Goal: Find specific page/section: Find specific page/section

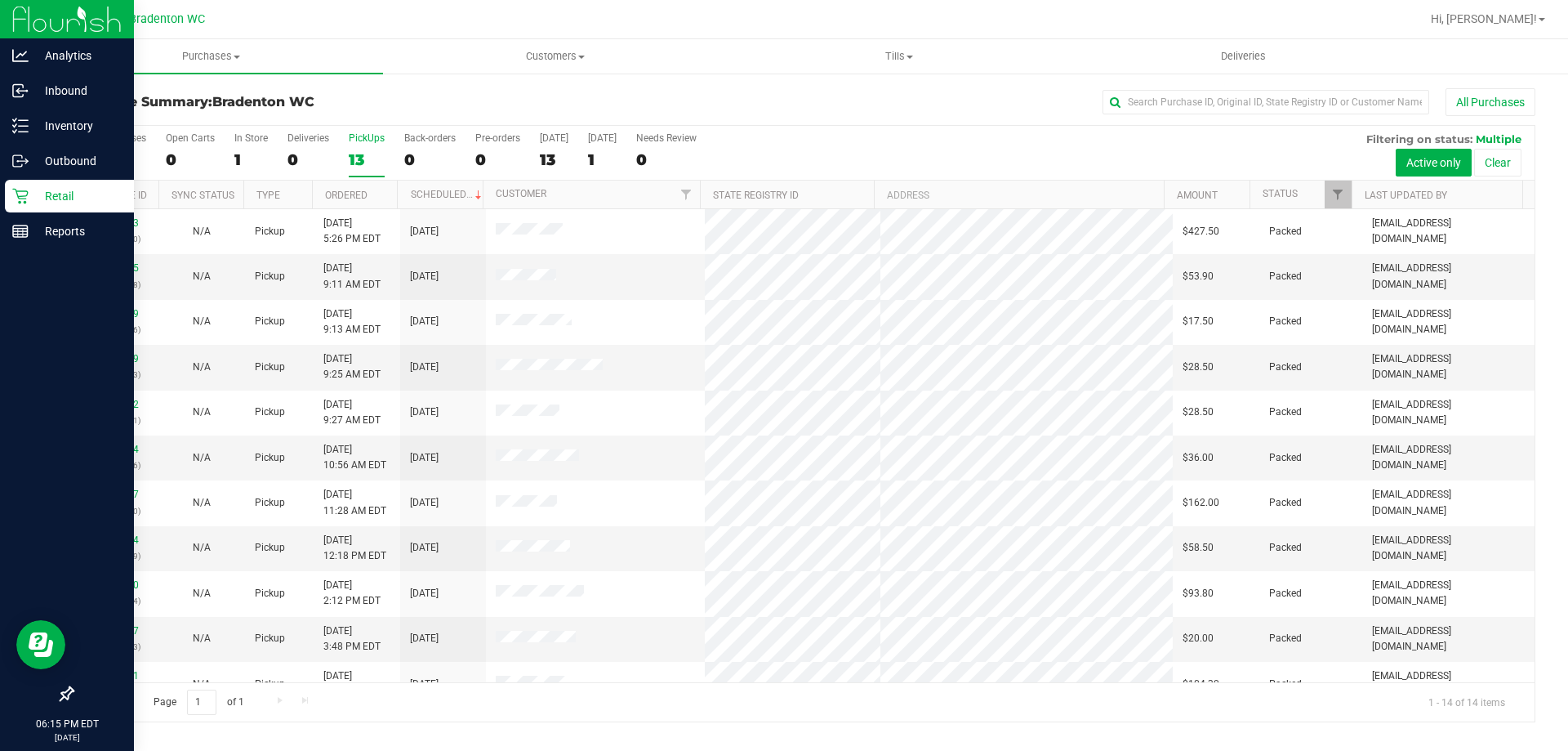
click at [62, 199] on p "Retail" at bounding box center [78, 196] width 98 height 19
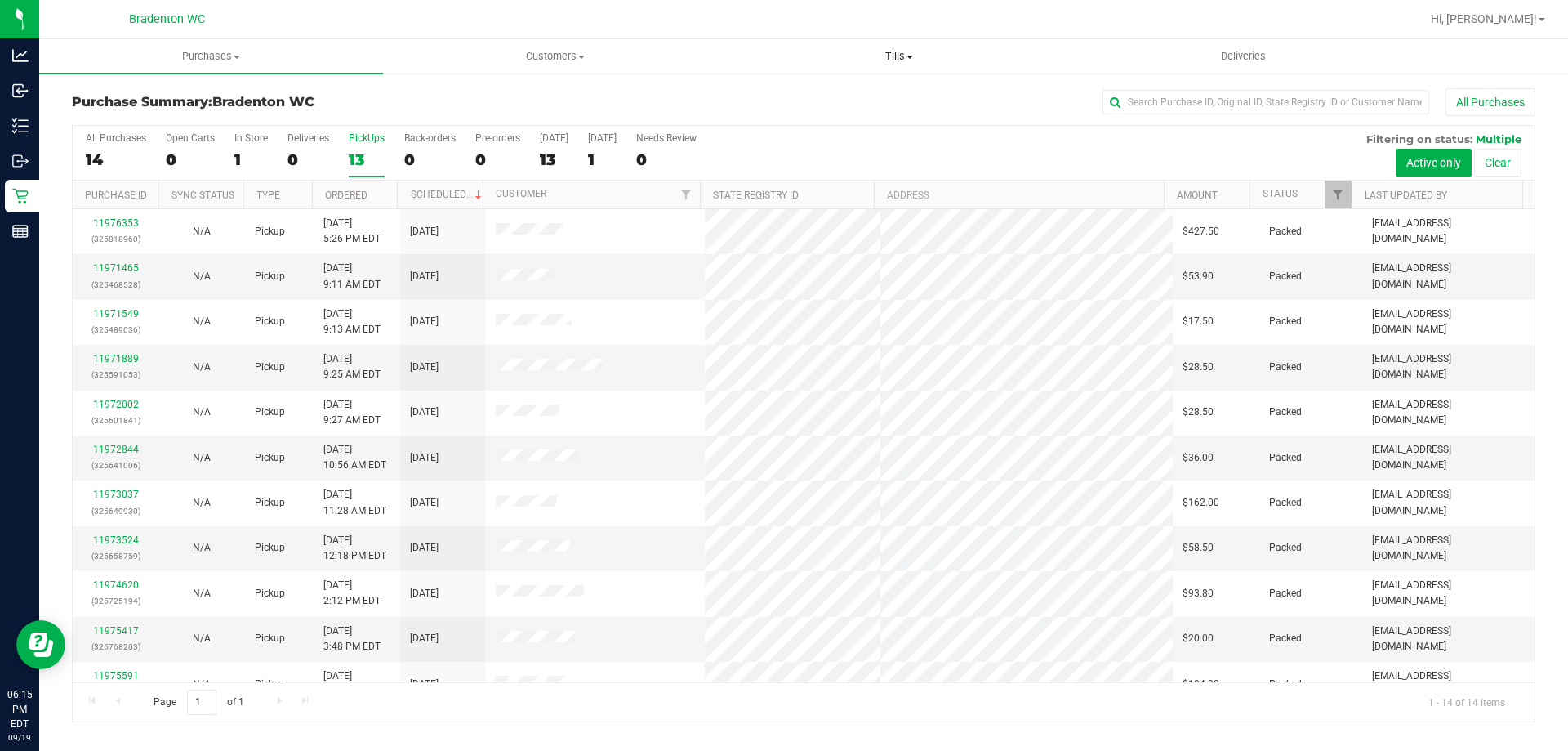
click at [907, 57] on span at bounding box center [909, 57] width 6 height 4
click at [806, 96] on span "Manage tills" at bounding box center [781, 99] width 110 height 14
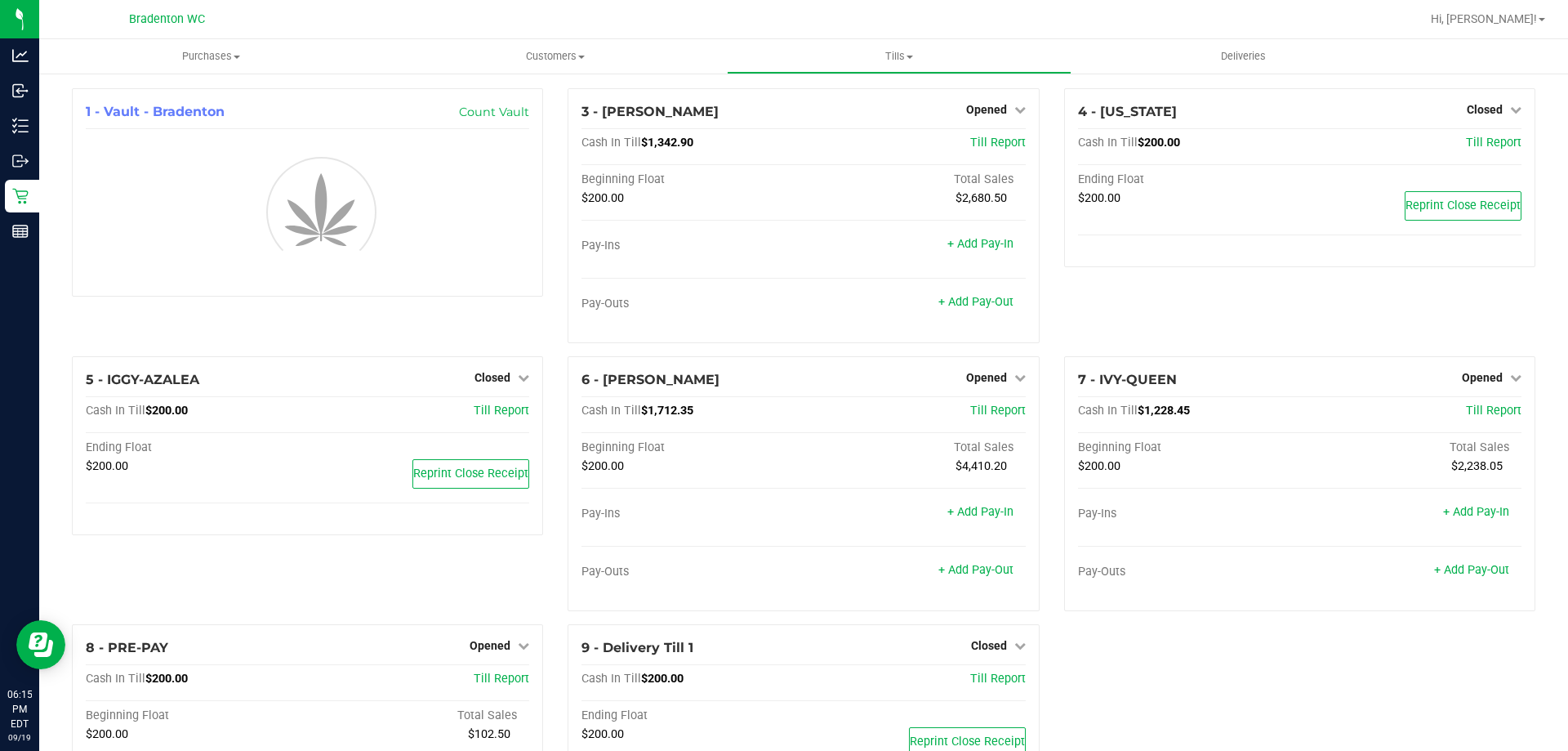
click at [3, 200] on link "Retail" at bounding box center [19, 197] width 39 height 35
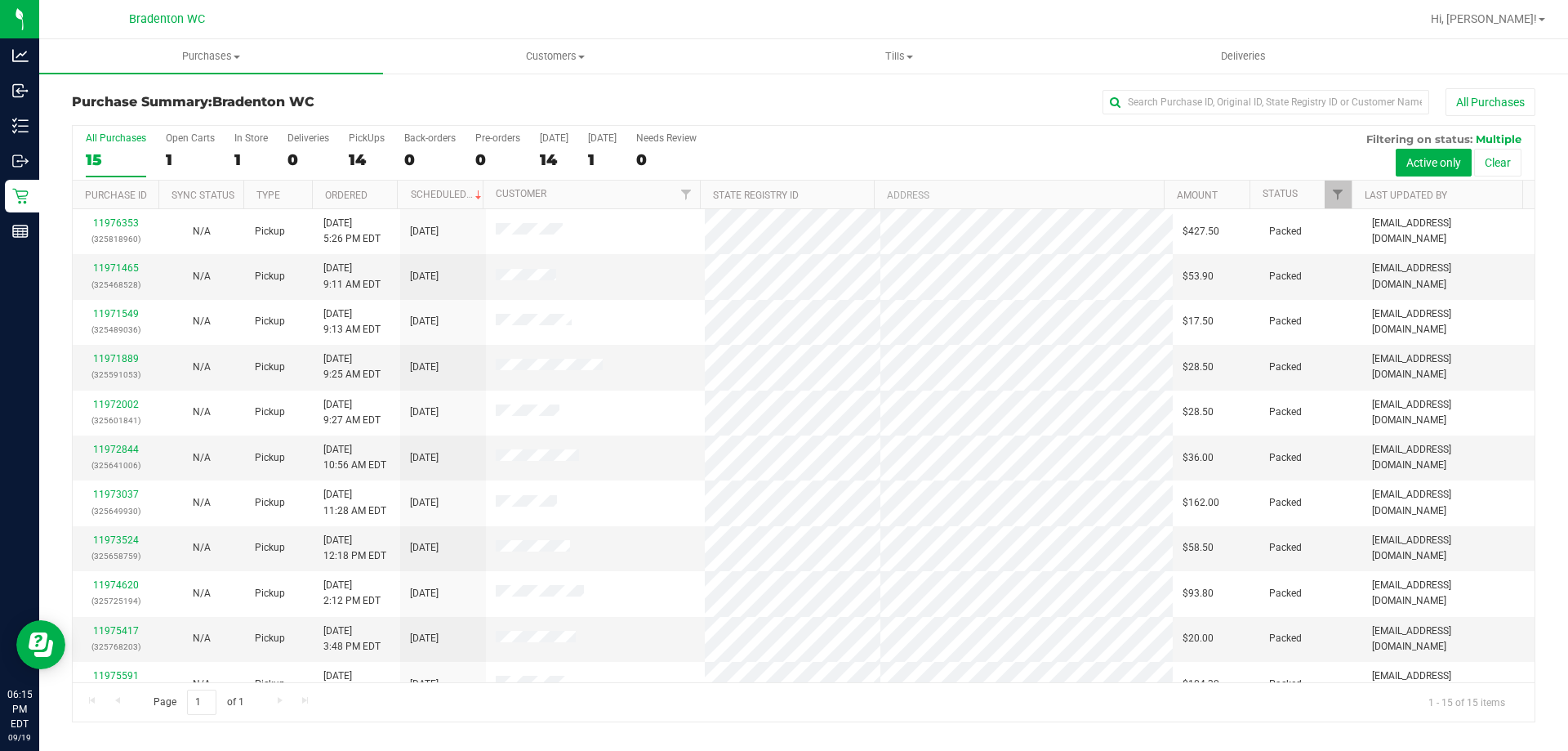
click at [603, 94] on div "All Purchases" at bounding box center [1046, 102] width 976 height 28
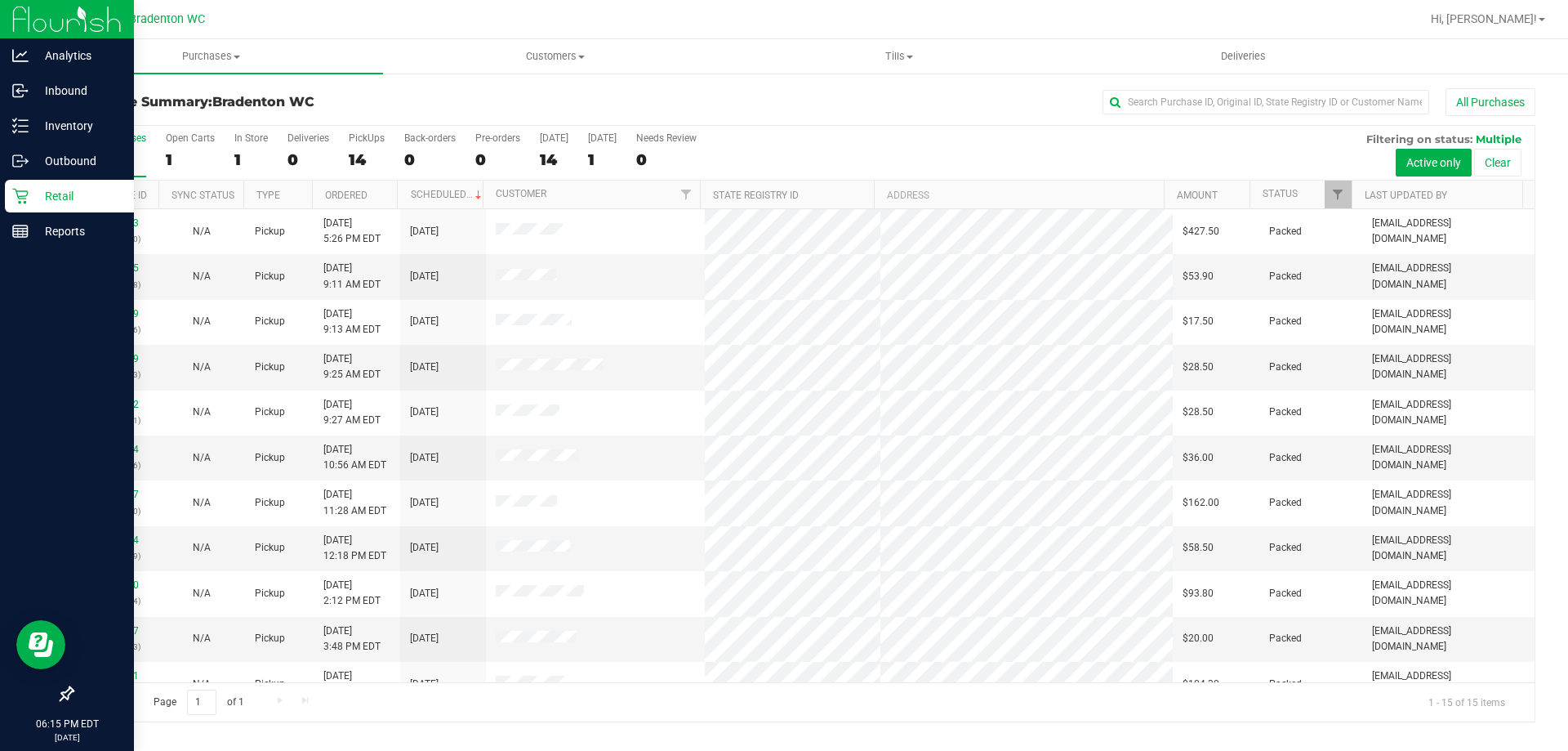
click at [12, 181] on div "Retail" at bounding box center [69, 195] width 129 height 32
click at [79, 159] on p "Outbound" at bounding box center [78, 161] width 98 height 19
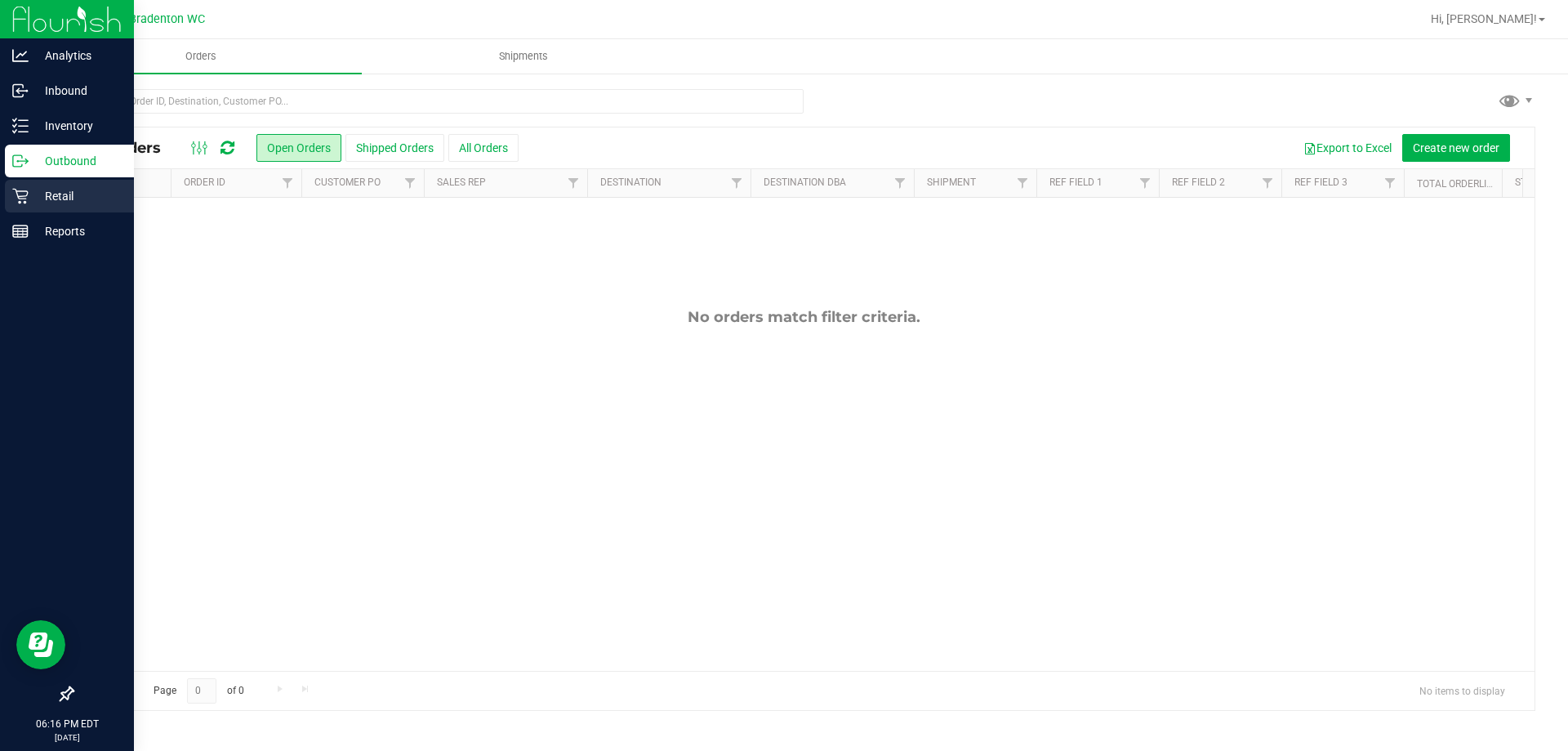
click at [58, 209] on div "Retail" at bounding box center [69, 195] width 129 height 32
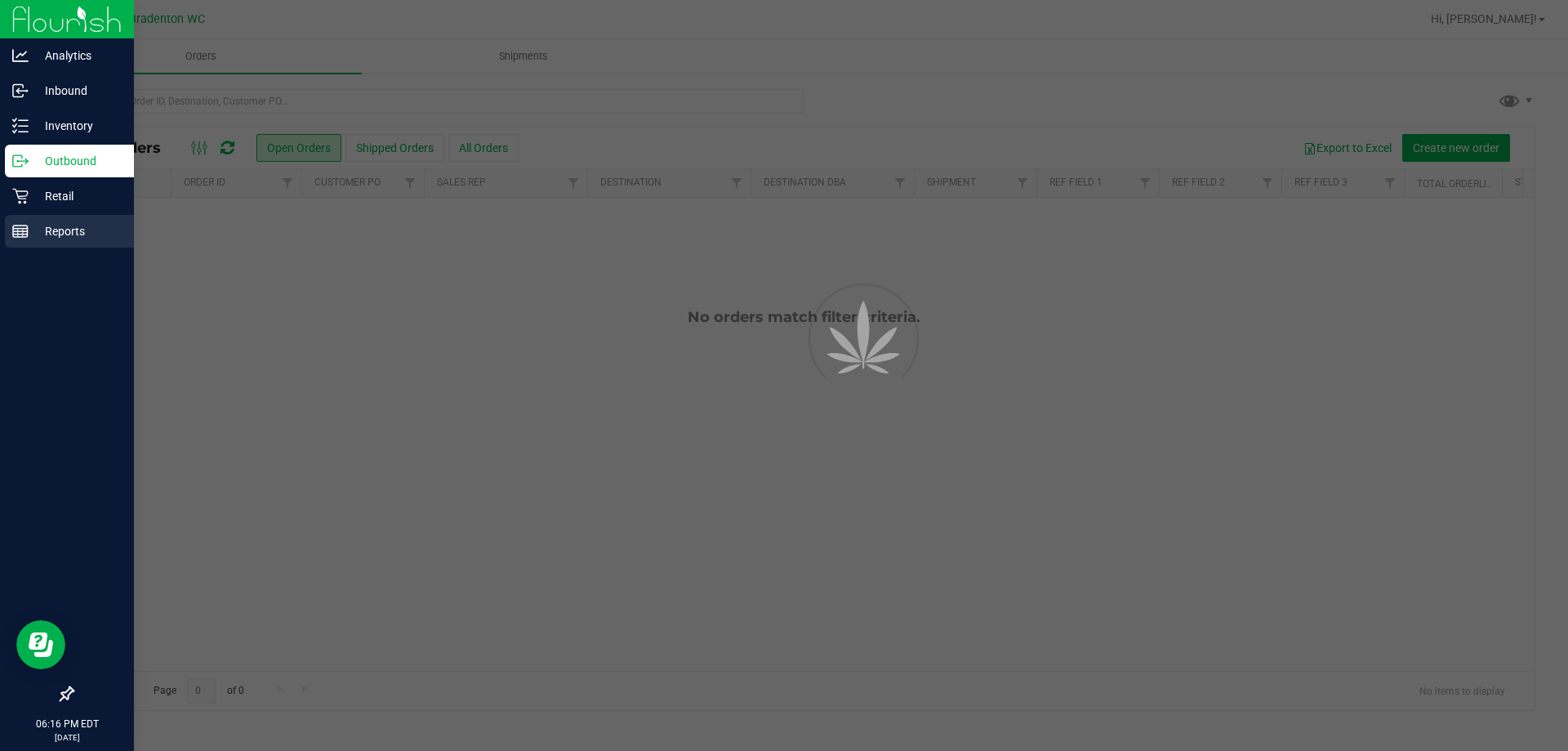
click at [57, 242] on div "Reports" at bounding box center [69, 230] width 129 height 32
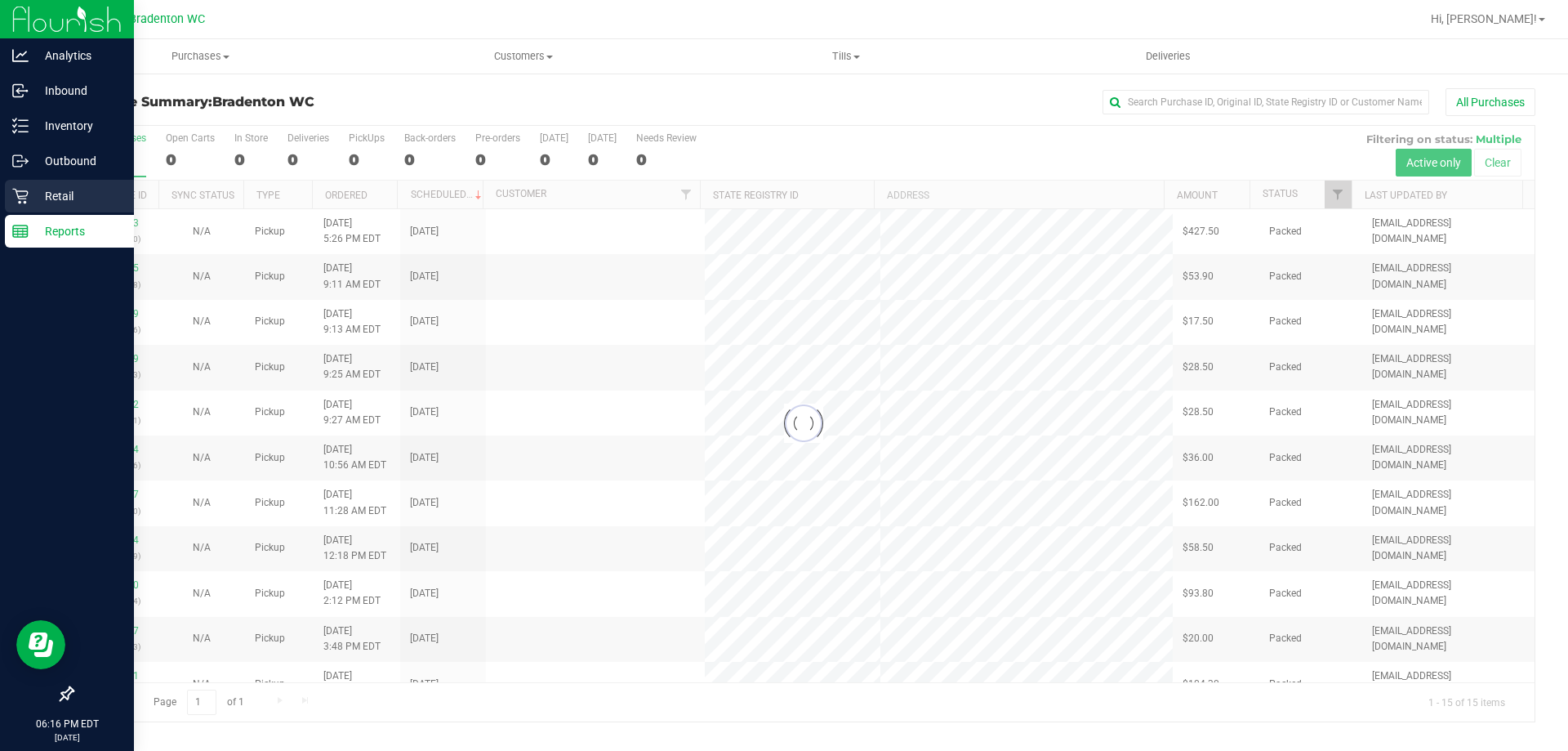
click at [71, 187] on p "Retail" at bounding box center [78, 196] width 98 height 19
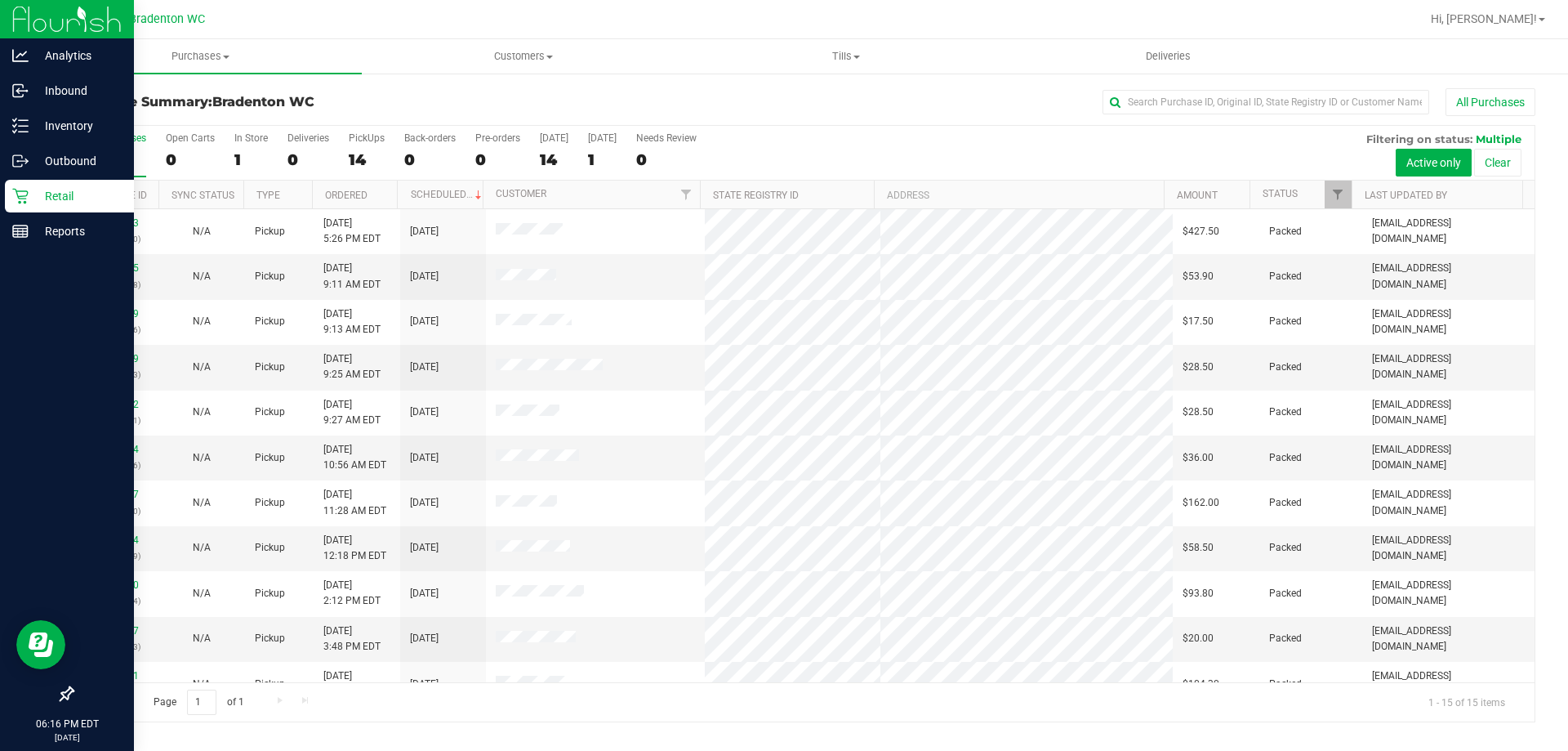
click at [60, 196] on p "Retail" at bounding box center [78, 196] width 98 height 19
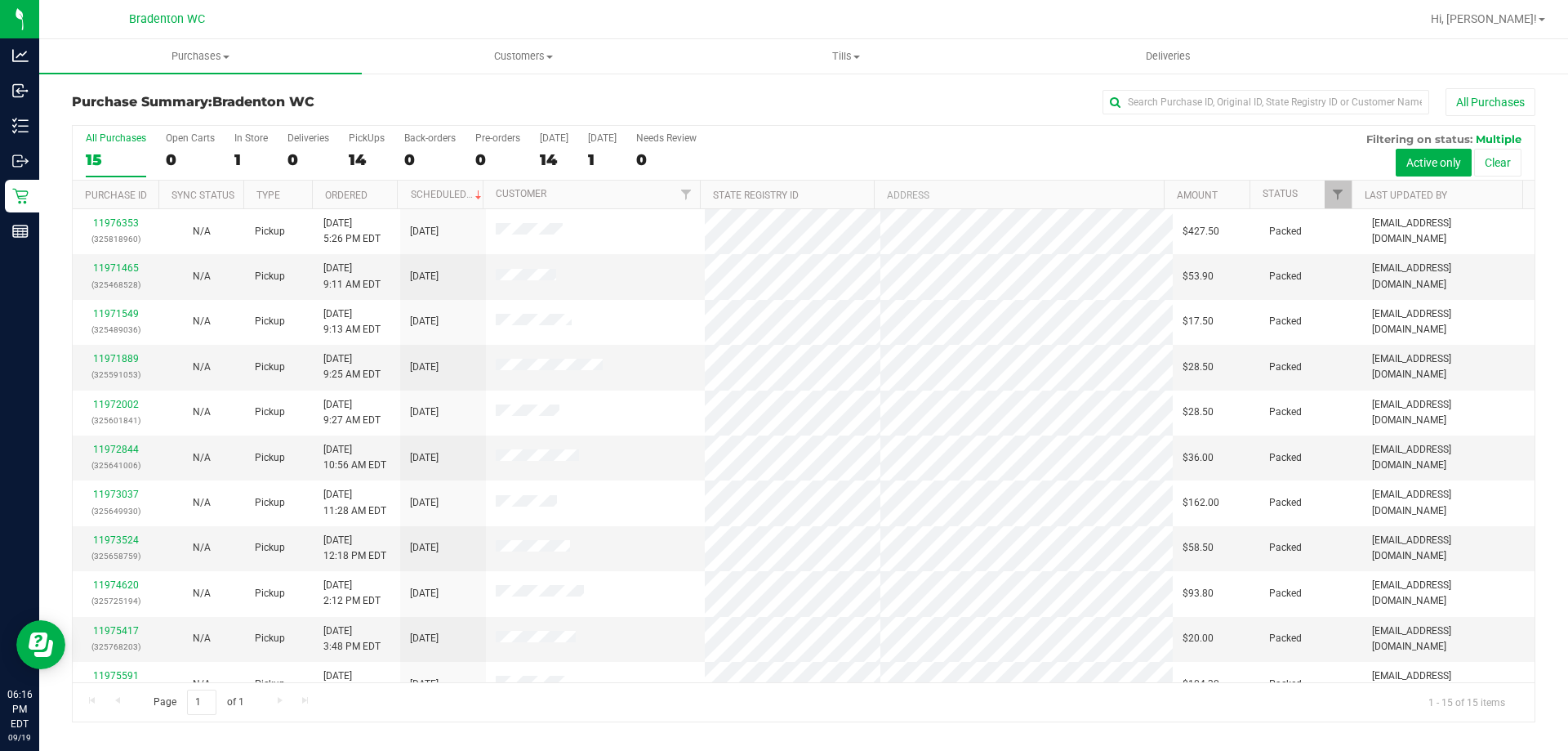
click at [914, 96] on div "All Purchases" at bounding box center [1046, 102] width 976 height 28
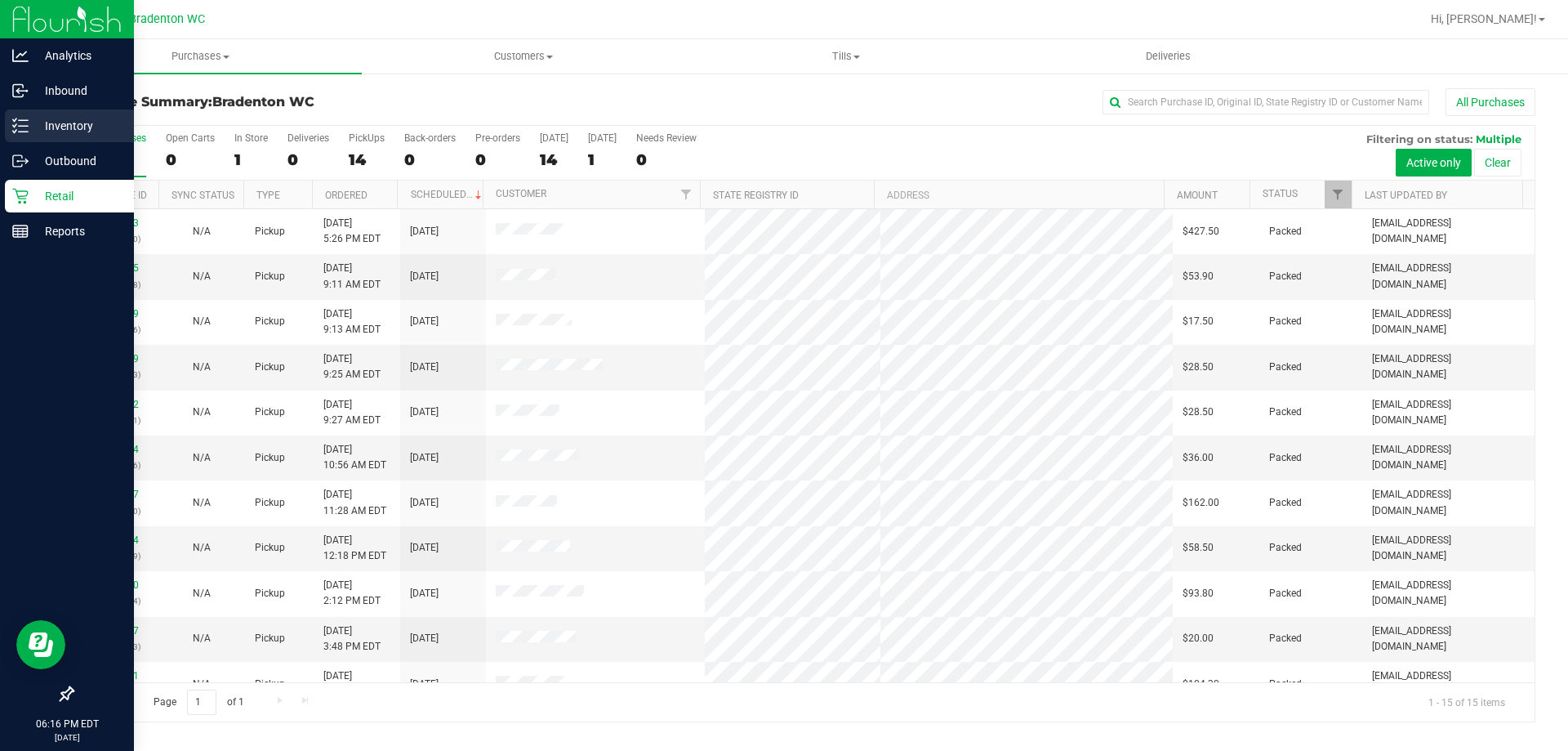
click at [43, 130] on p "Inventory" at bounding box center [78, 125] width 98 height 19
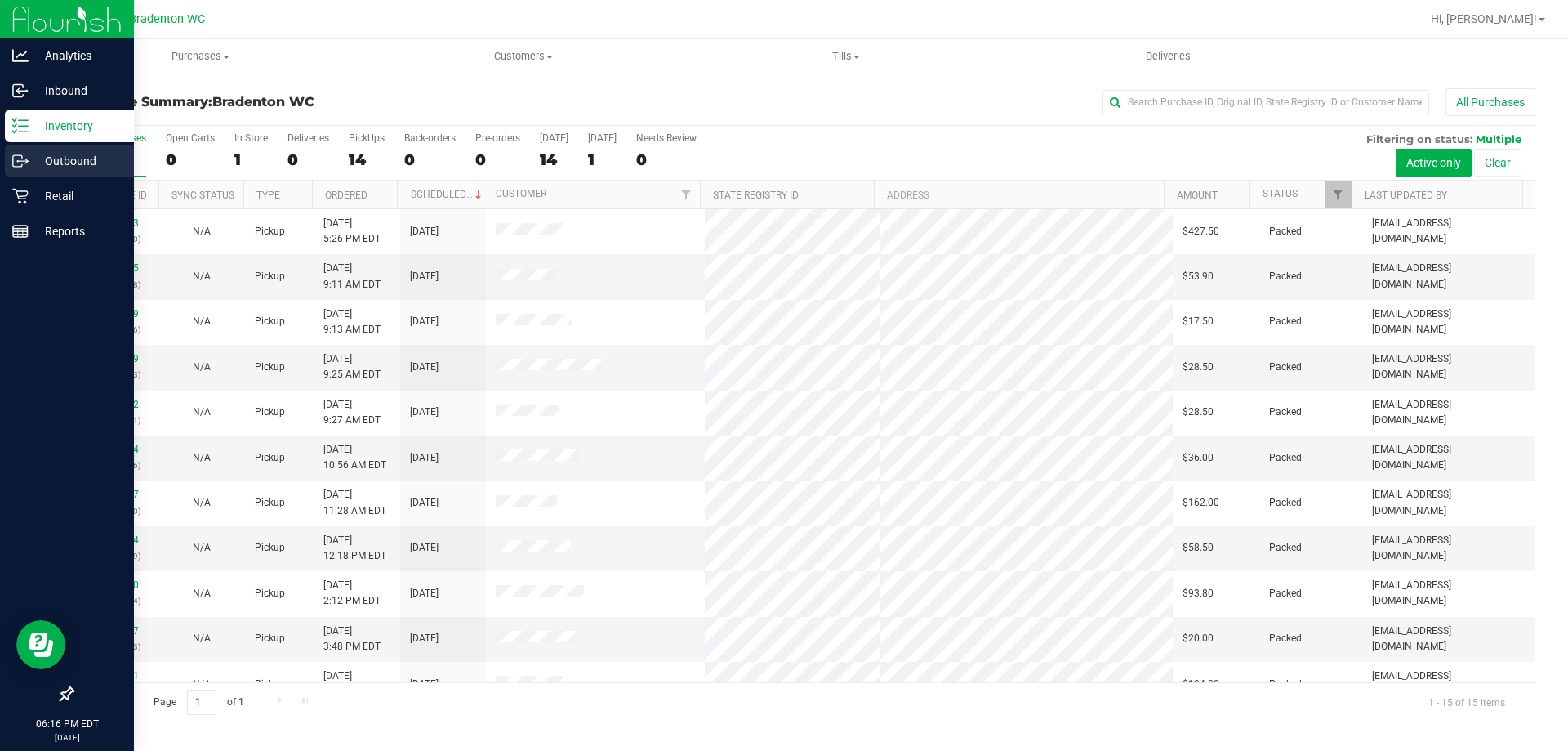
click at [67, 158] on p "Outbound" at bounding box center [78, 161] width 98 height 19
click at [38, 202] on p "Retail" at bounding box center [78, 196] width 98 height 19
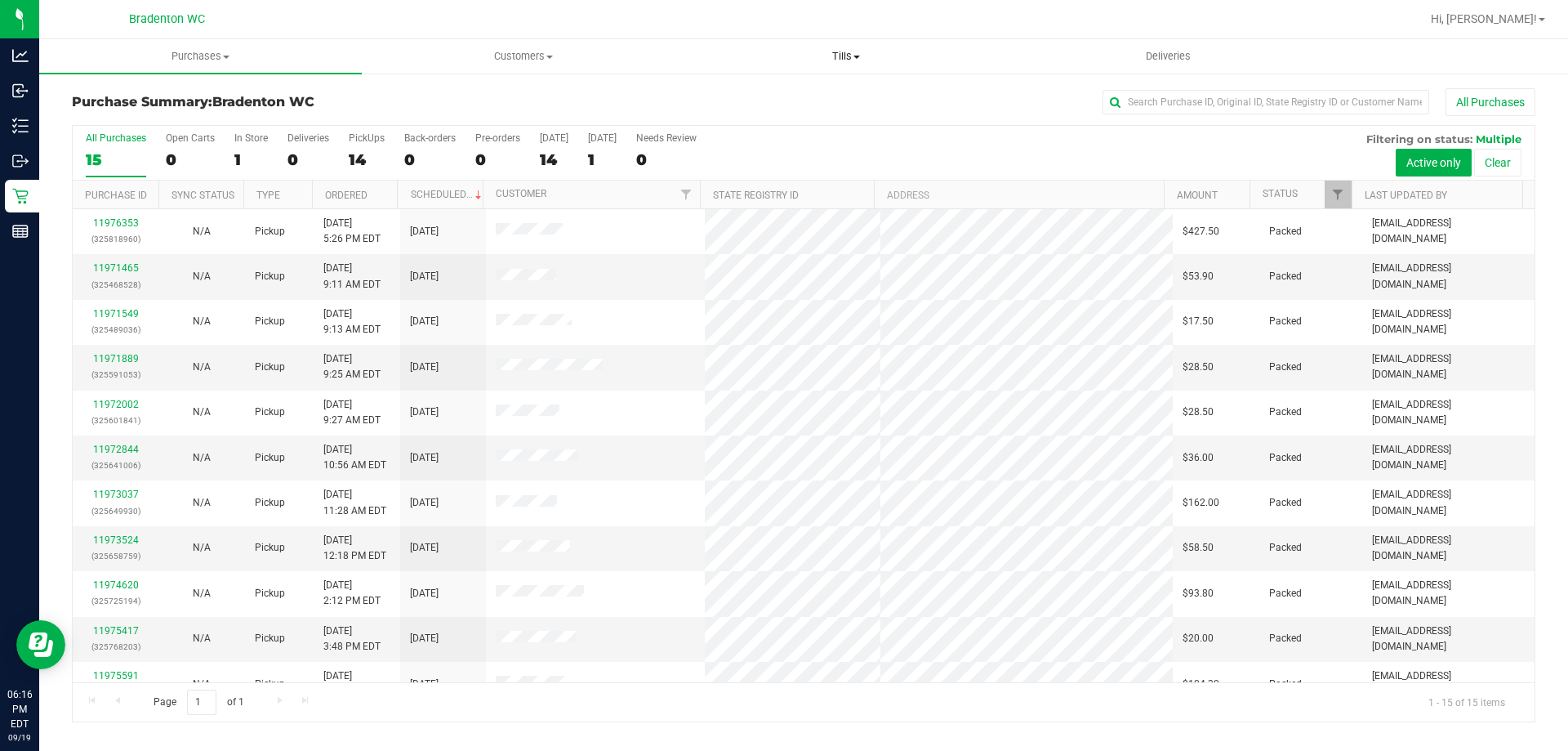
click at [815, 53] on span "Tills" at bounding box center [845, 56] width 321 height 15
click at [838, 31] on div at bounding box center [856, 19] width 1128 height 32
click at [835, 49] on span "Tills" at bounding box center [845, 56] width 323 height 15
click at [836, 54] on span "Tills" at bounding box center [845, 56] width 323 height 15
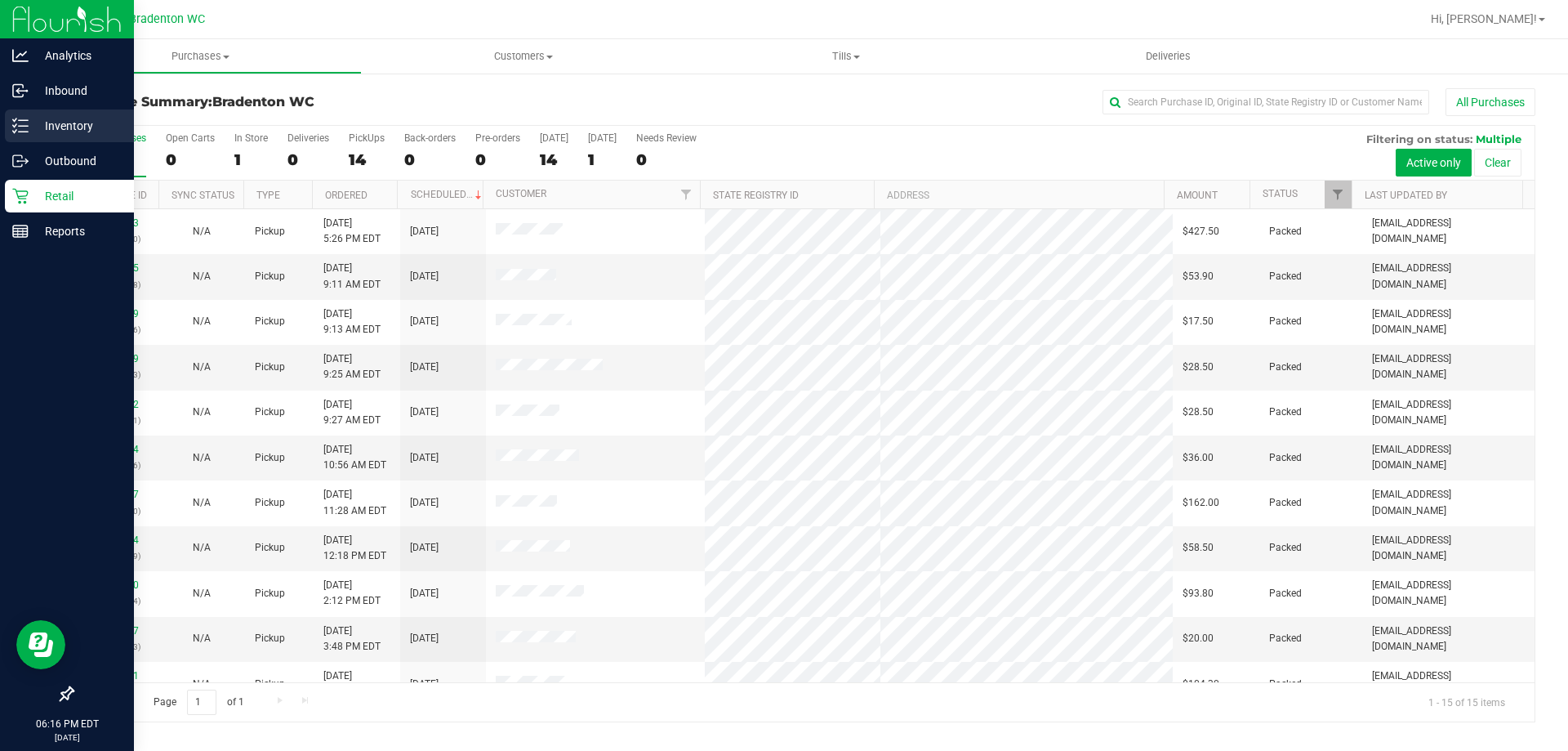
click at [43, 122] on p "Inventory" at bounding box center [78, 125] width 98 height 19
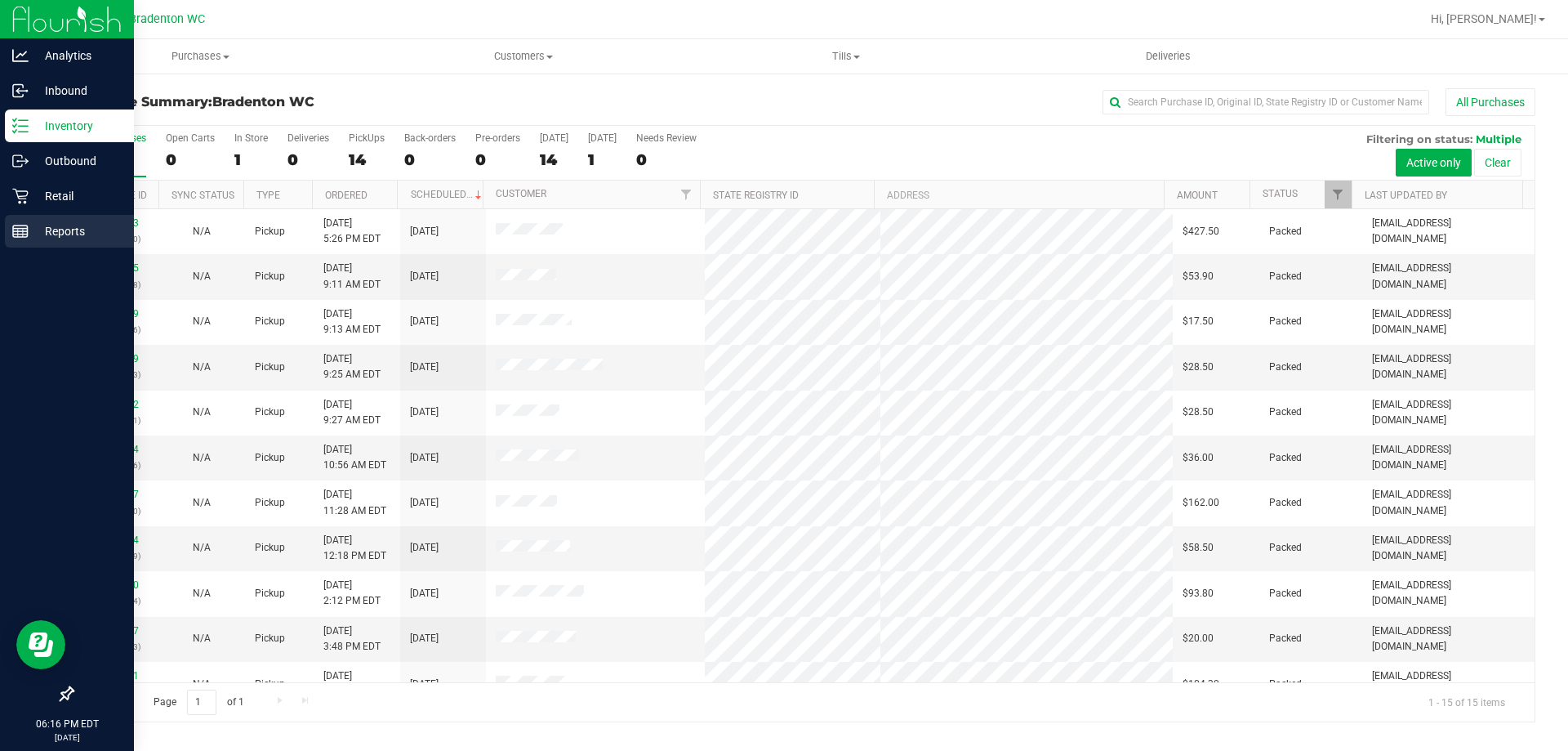
click at [85, 217] on div "Reports" at bounding box center [69, 230] width 129 height 32
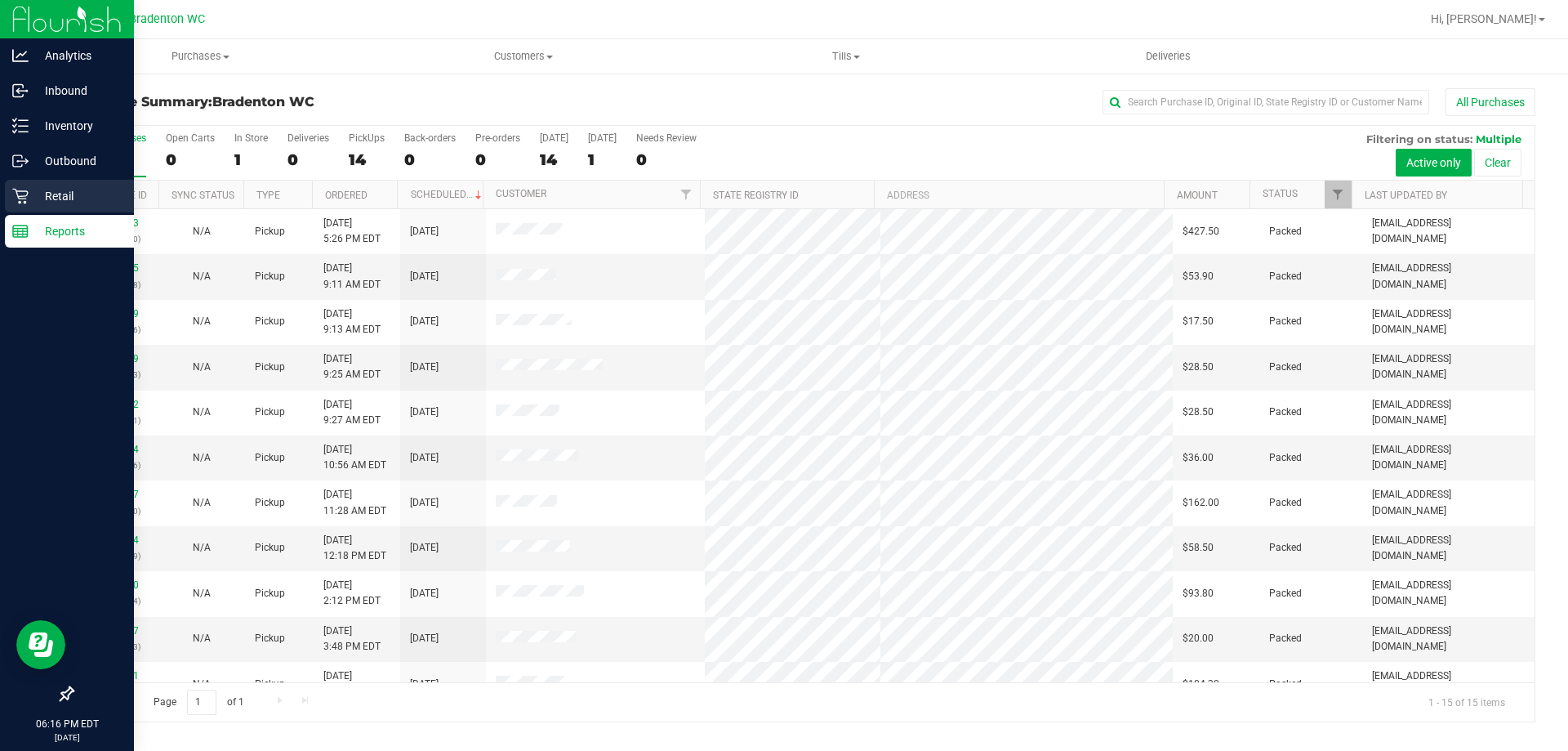
click at [78, 200] on p "Retail" at bounding box center [78, 196] width 98 height 19
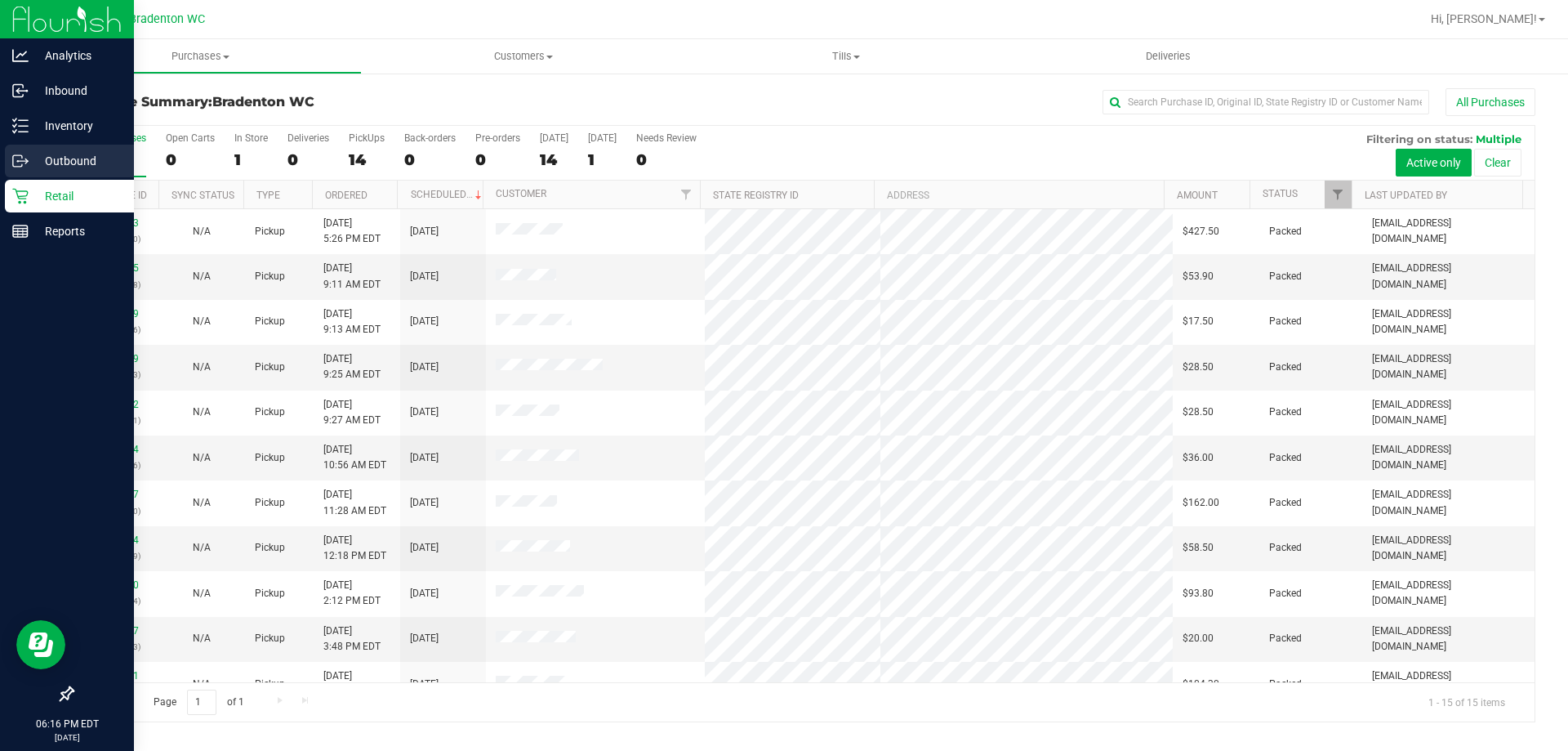
click at [41, 149] on div "Outbound" at bounding box center [69, 160] width 129 height 32
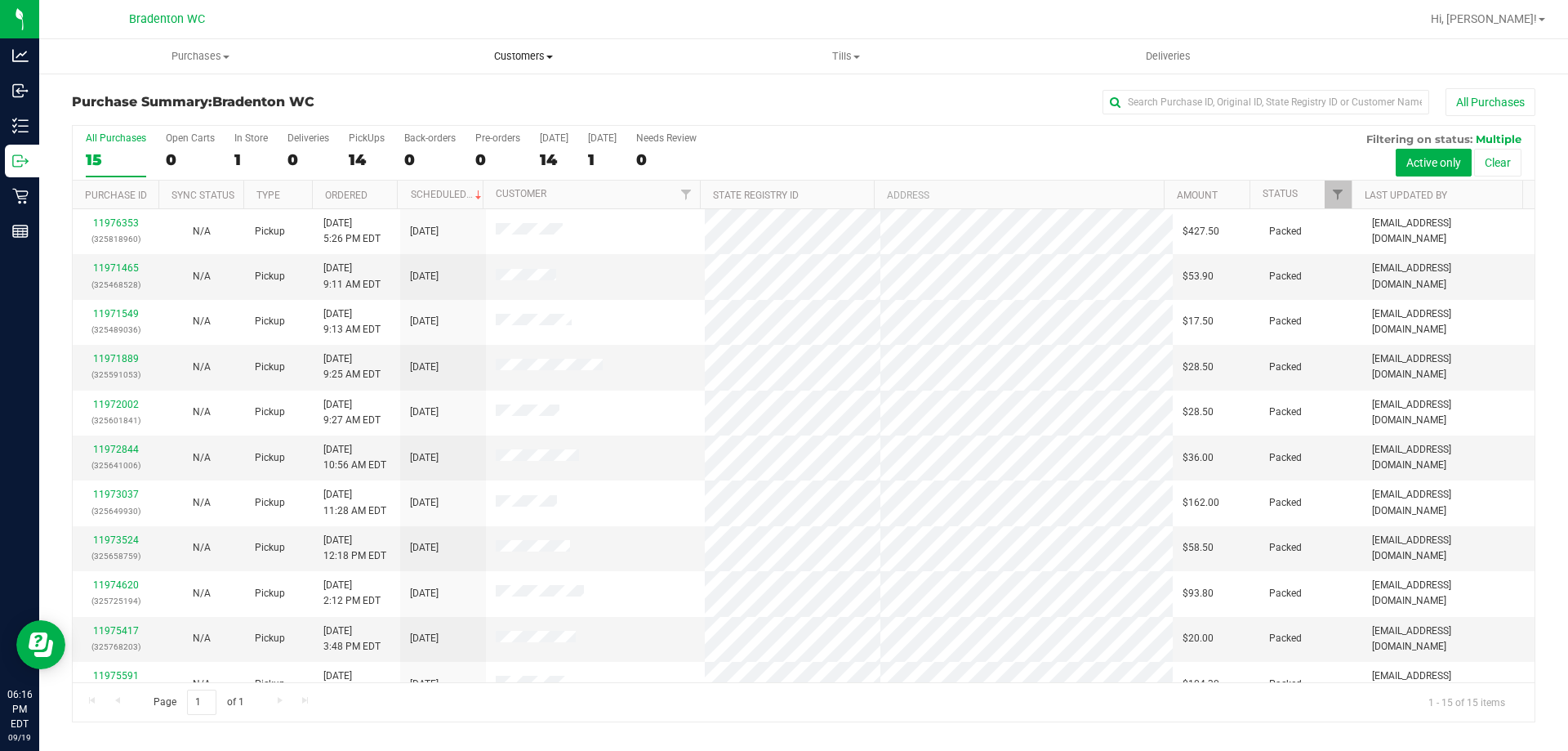
click at [496, 49] on span "Customers" at bounding box center [522, 56] width 321 height 15
click at [821, 51] on span "Tills" at bounding box center [845, 56] width 321 height 15
click at [748, 94] on span "Manage tills" at bounding box center [739, 99] width 110 height 14
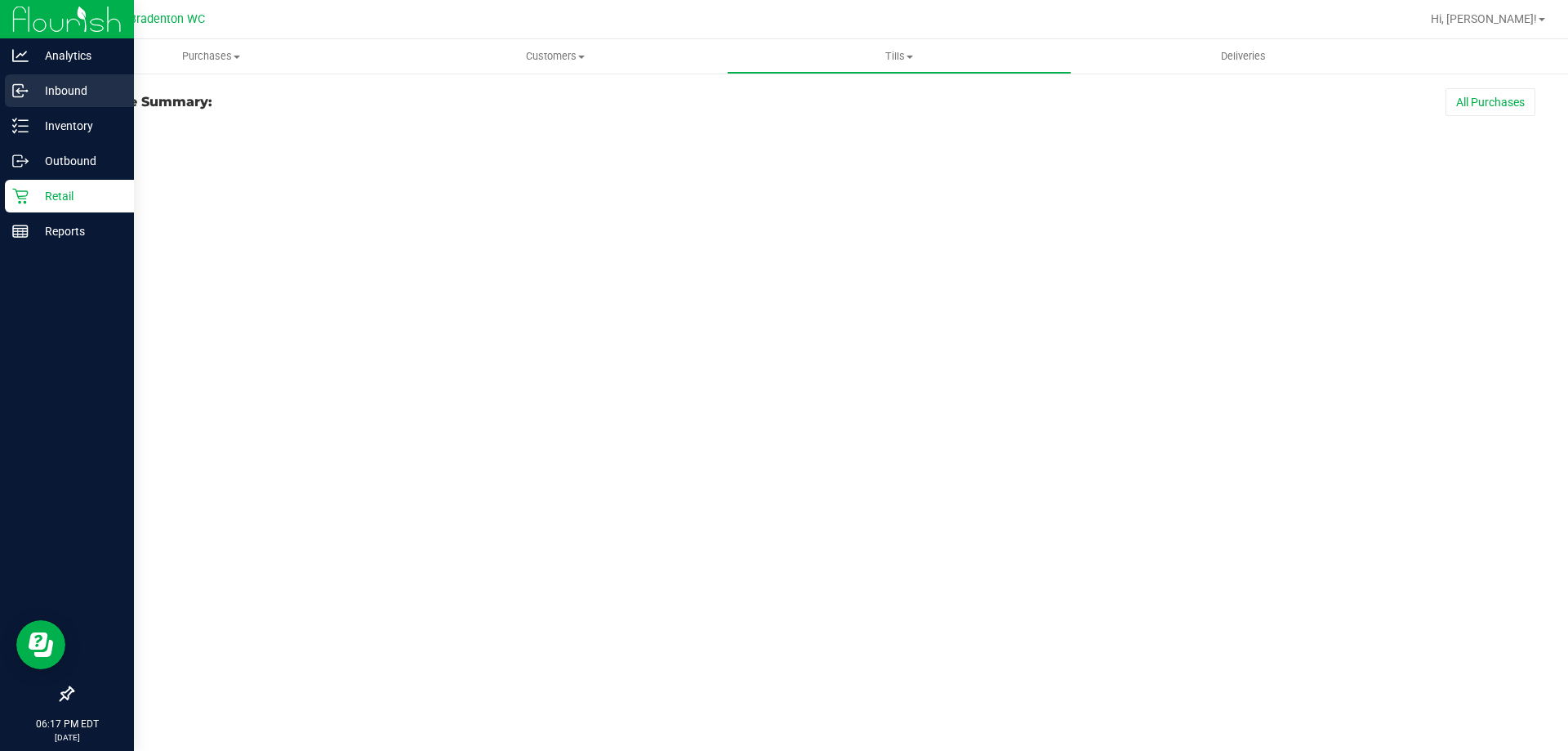
click at [45, 81] on p "Inbound" at bounding box center [78, 90] width 98 height 19
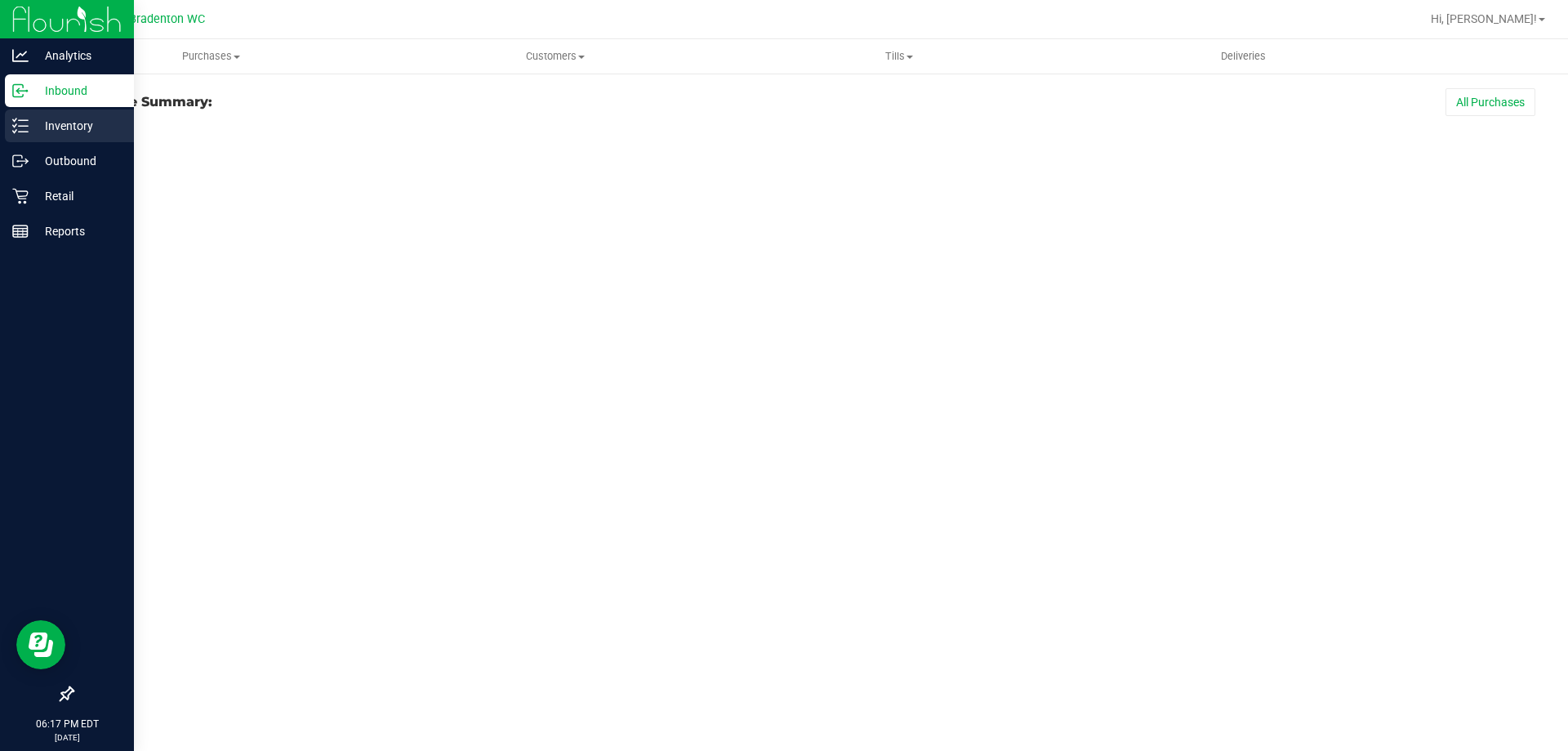
click at [85, 132] on p "Inventory" at bounding box center [78, 125] width 98 height 19
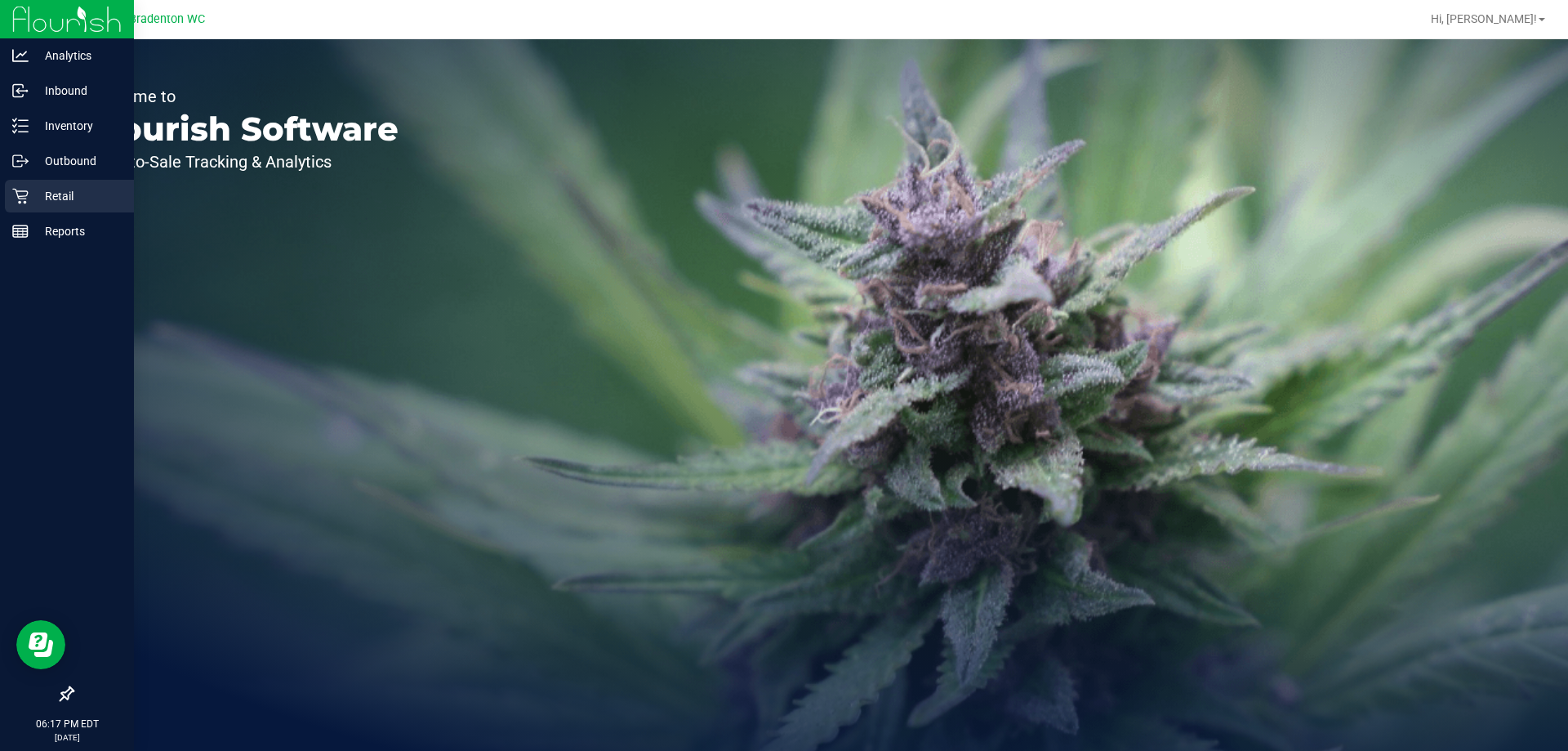
click at [18, 198] on icon at bounding box center [20, 197] width 16 height 16
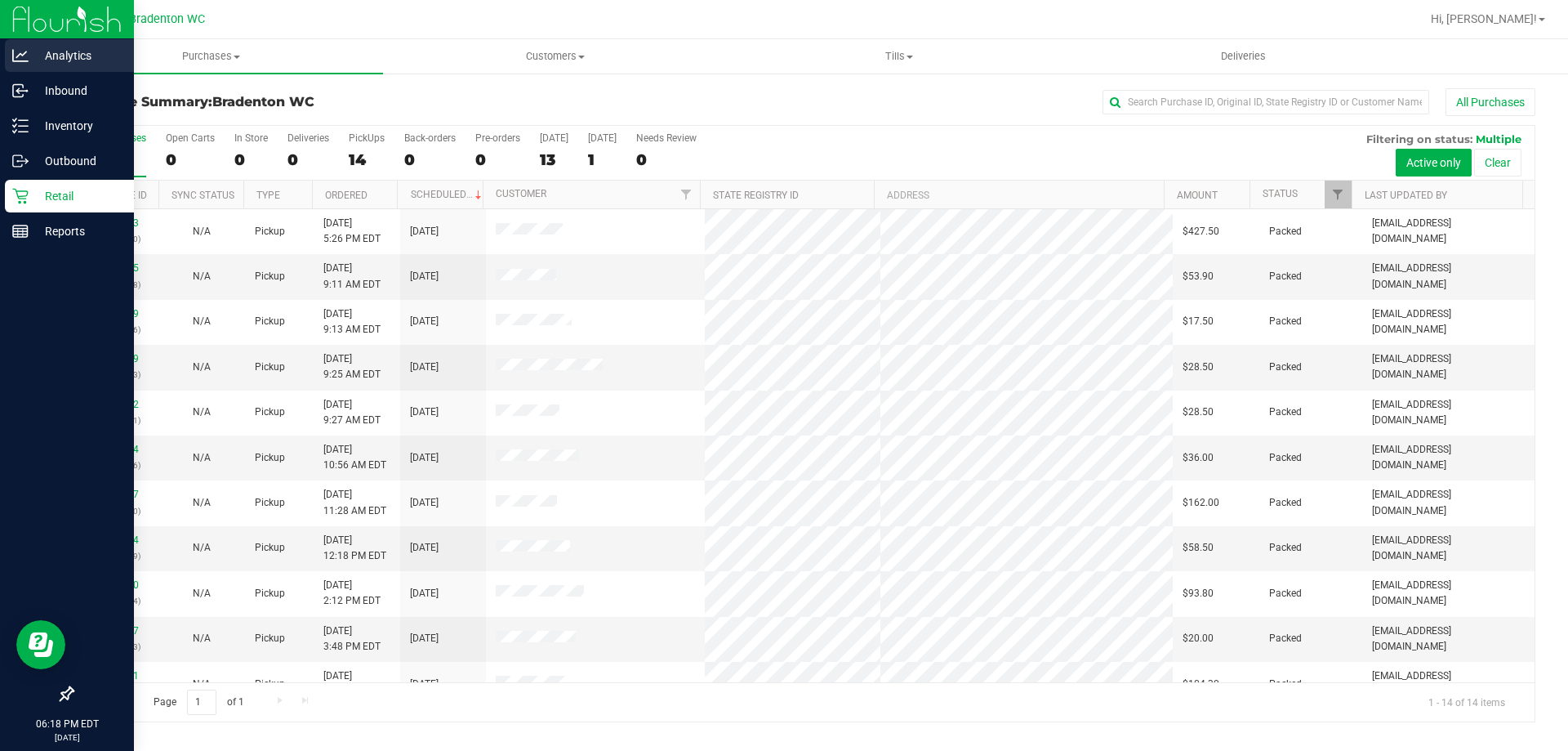
click at [31, 53] on p "Analytics" at bounding box center [78, 55] width 98 height 19
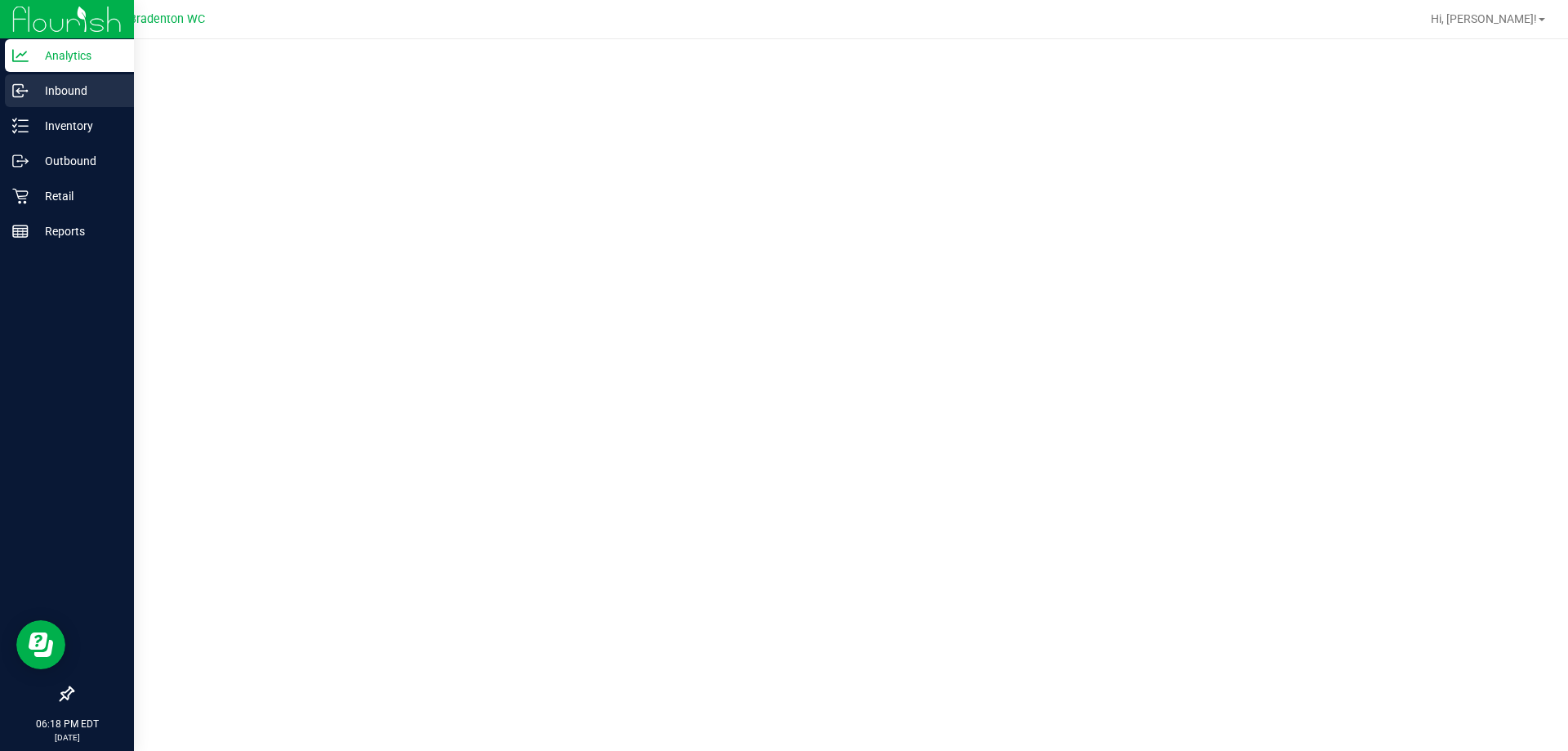
click at [49, 102] on div "Inbound" at bounding box center [69, 90] width 129 height 32
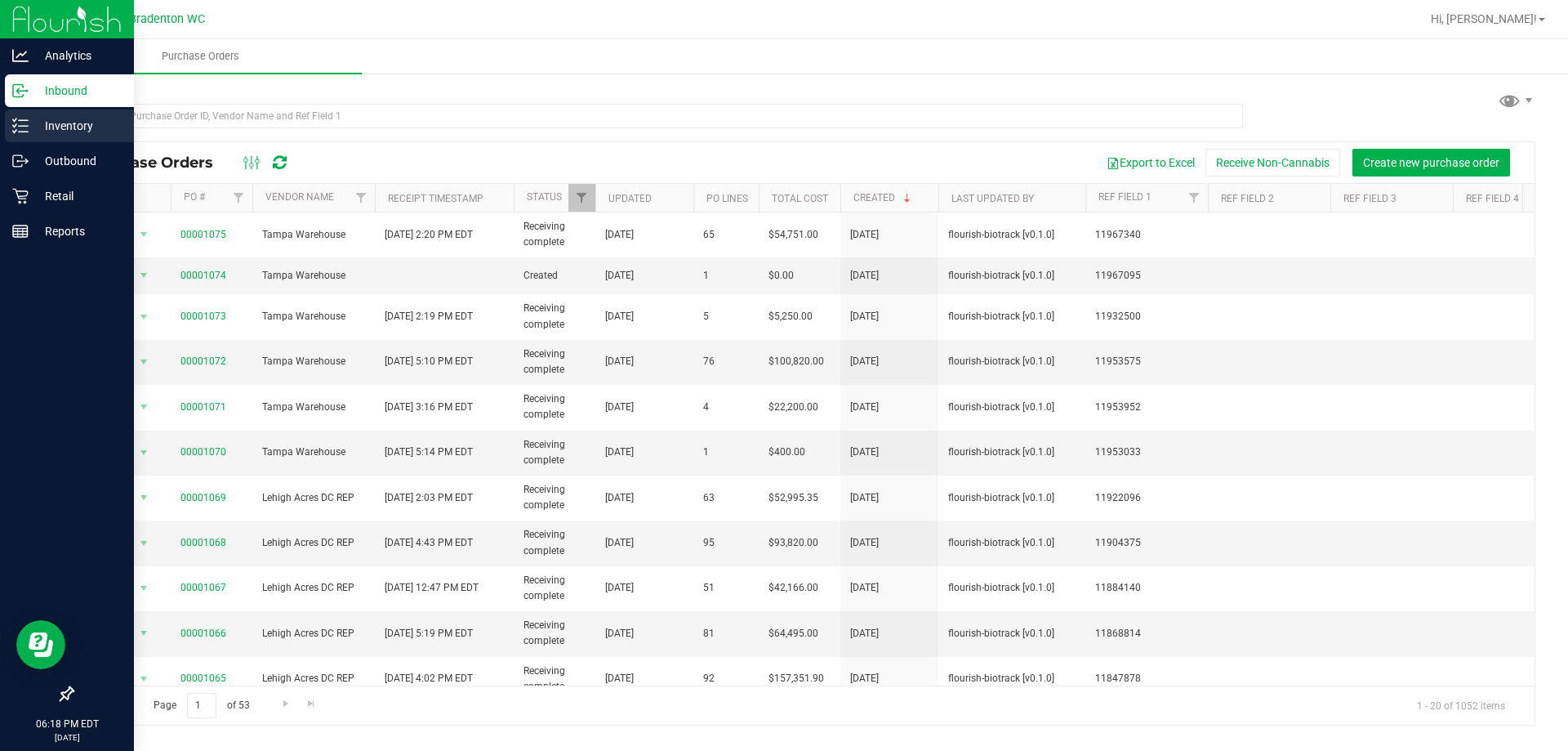
click at [61, 142] on link "Inventory" at bounding box center [66, 127] width 134 height 35
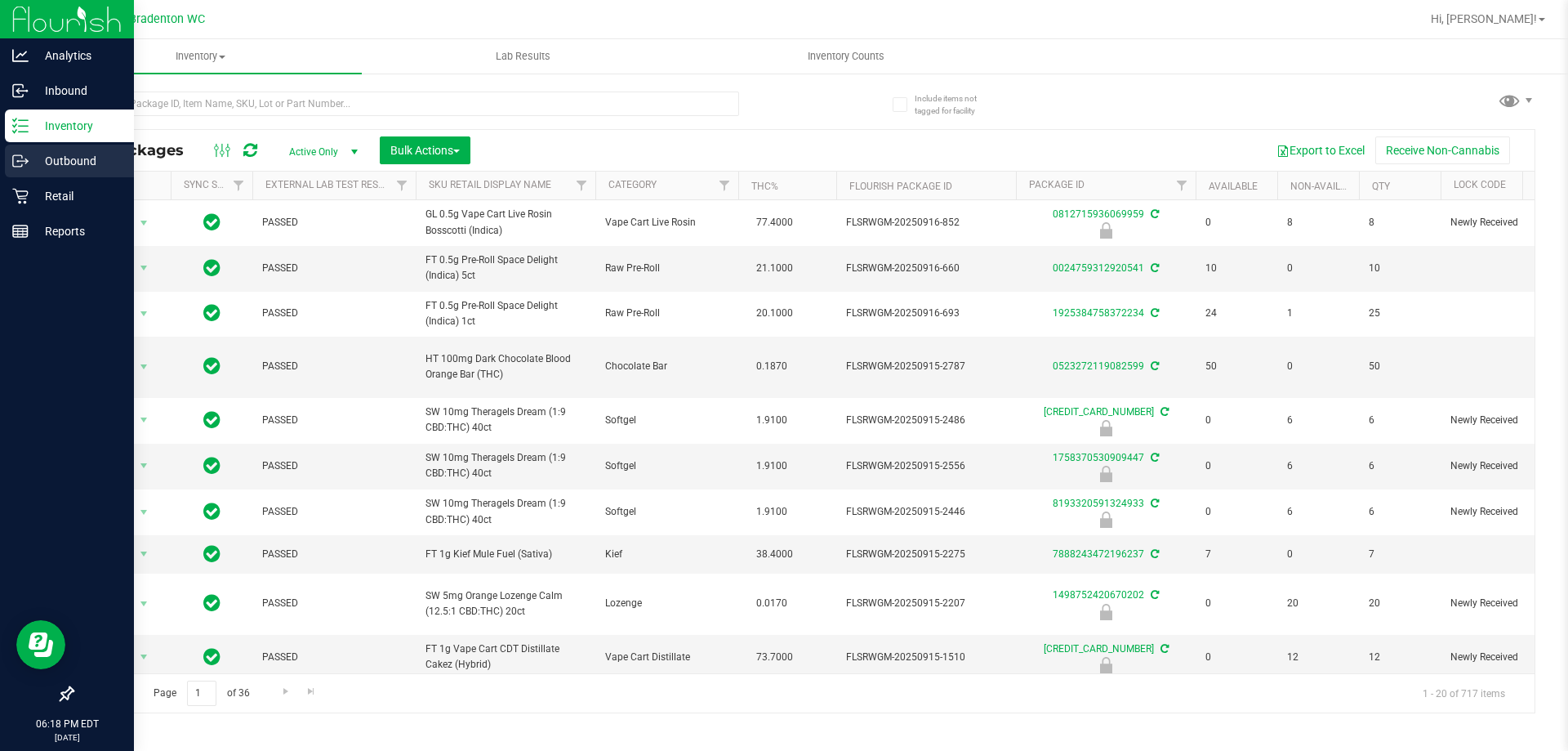
click at [62, 152] on p "Outbound" at bounding box center [78, 161] width 98 height 19
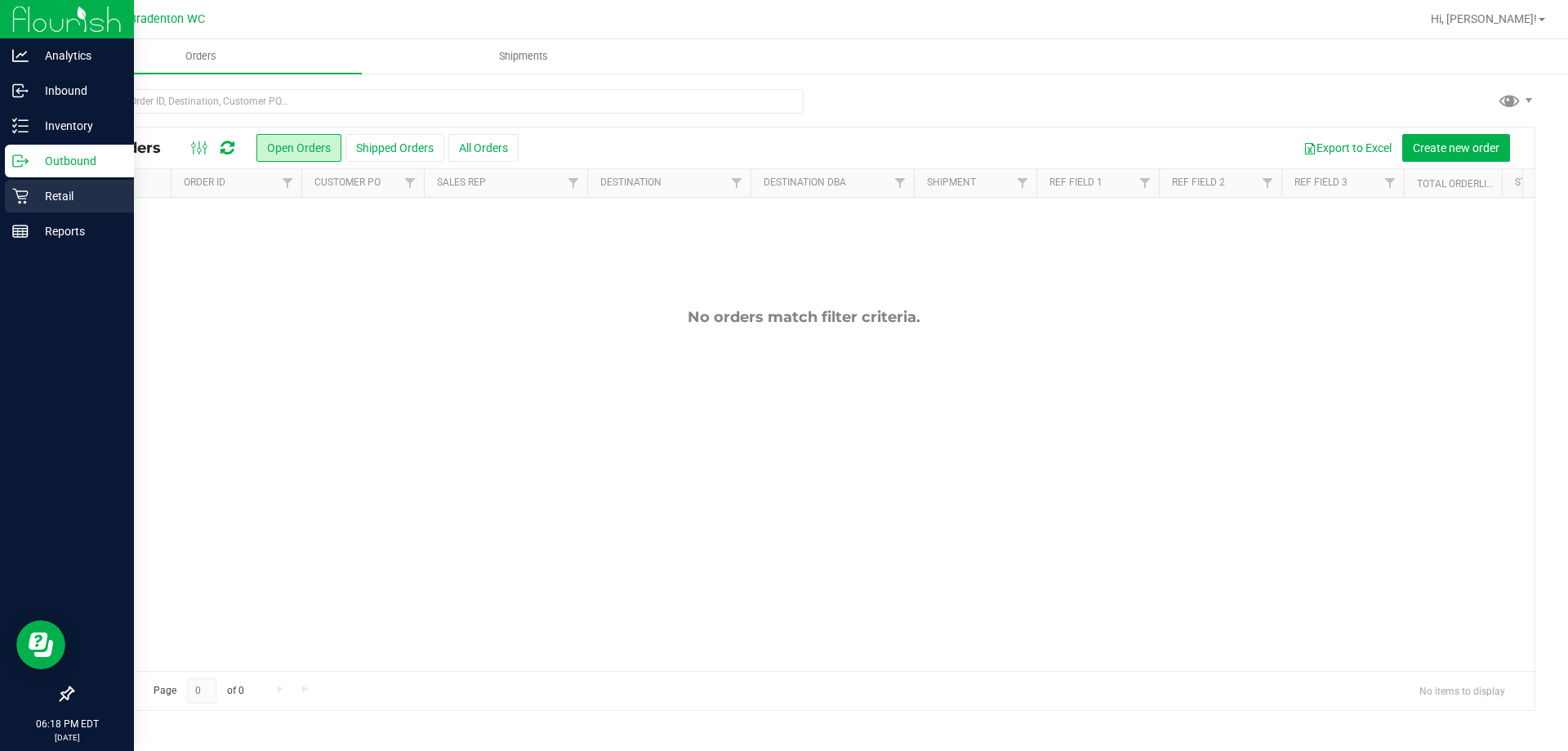
click at [55, 194] on p "Retail" at bounding box center [78, 196] width 98 height 19
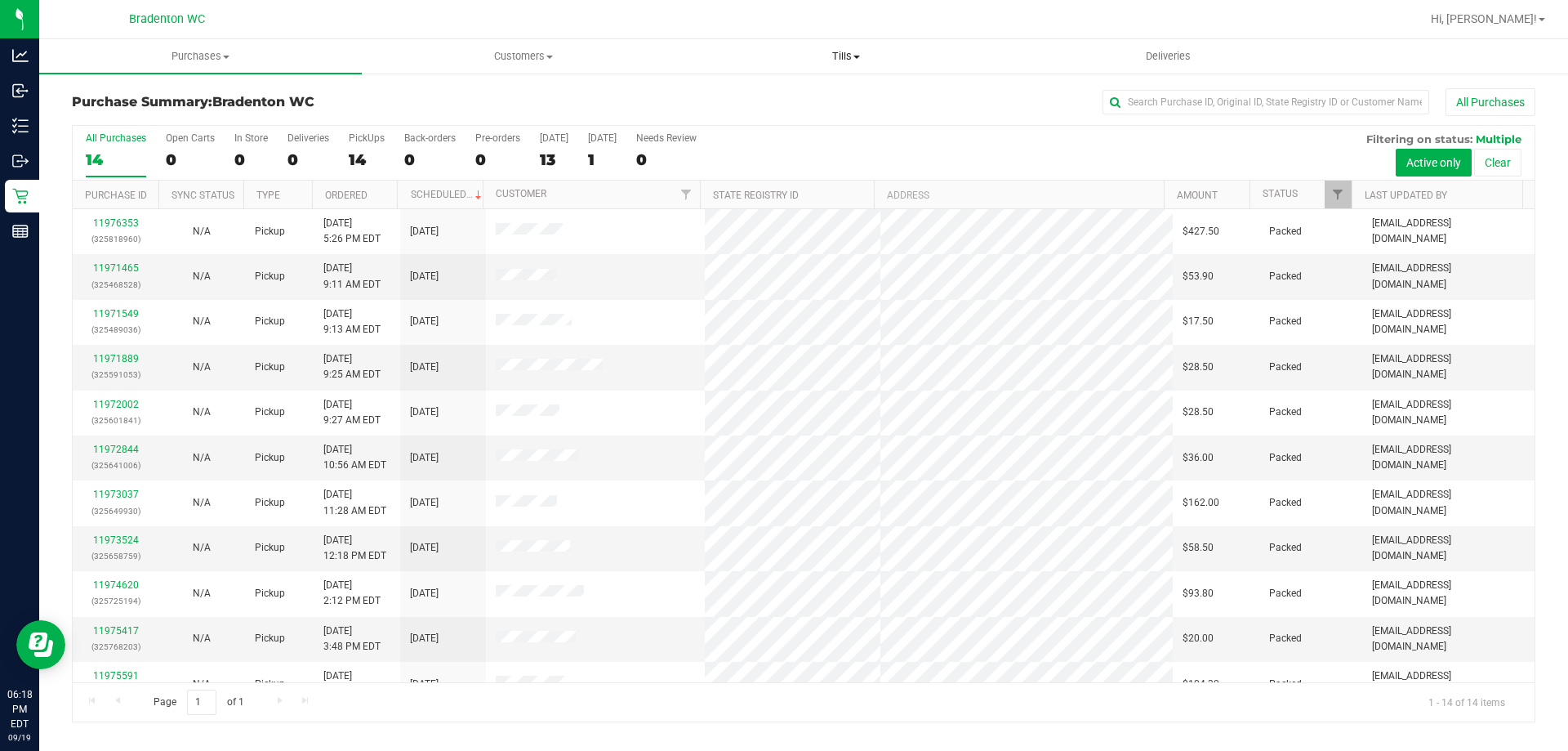
click at [825, 52] on span "Tills" at bounding box center [845, 56] width 321 height 15
click at [799, 95] on li "Manage tills" at bounding box center [845, 99] width 323 height 19
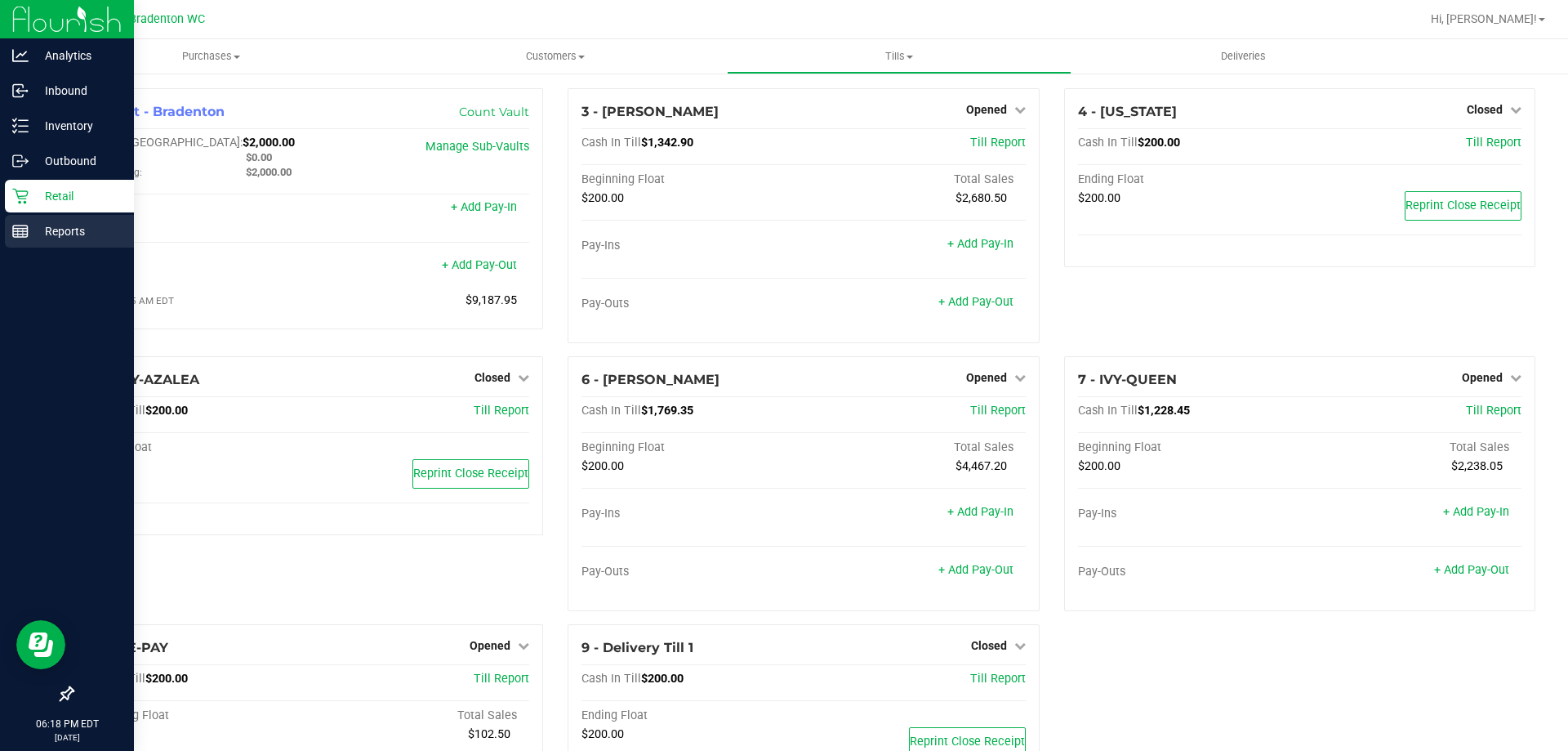
click at [80, 226] on p "Reports" at bounding box center [78, 231] width 98 height 19
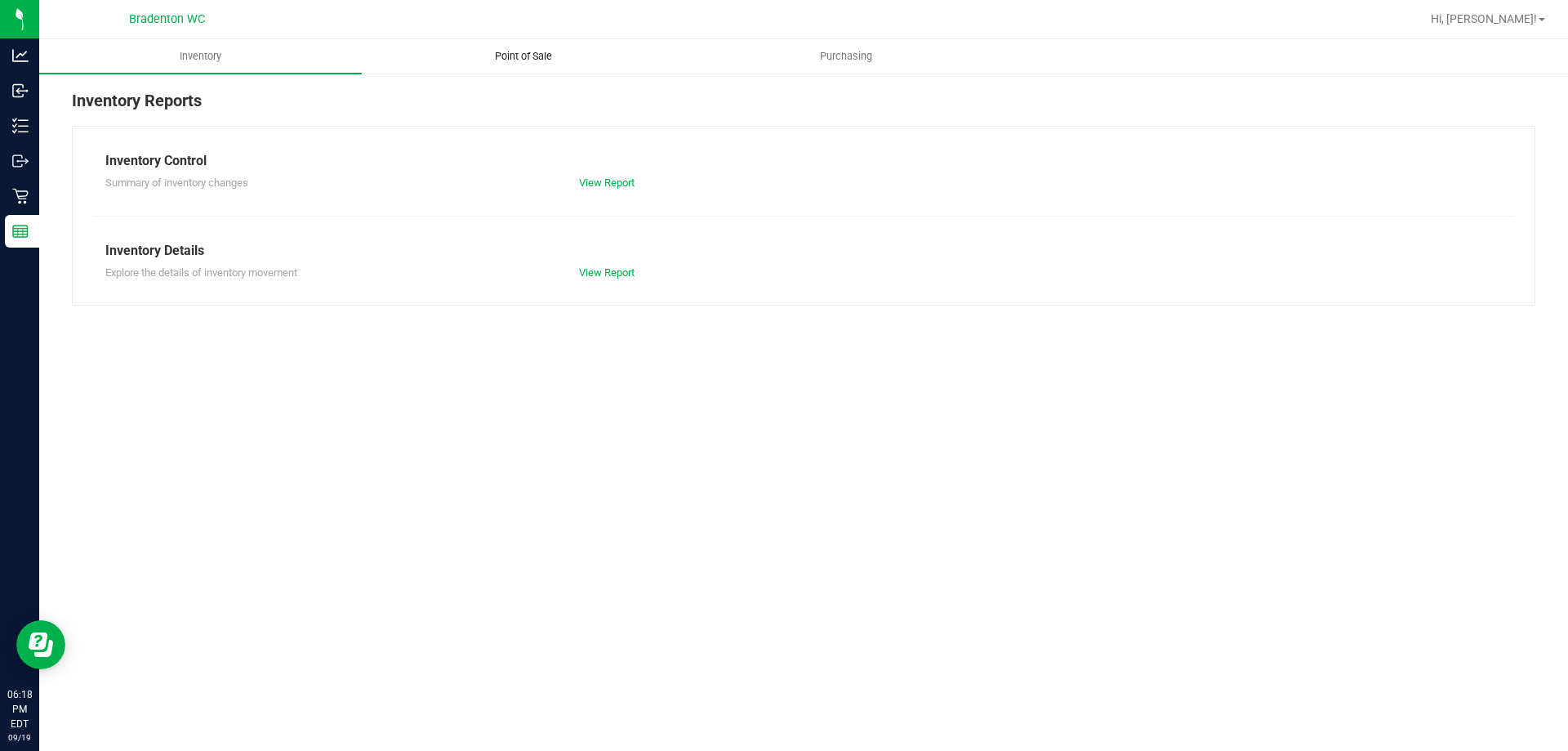
click at [515, 52] on span "Point of Sale" at bounding box center [523, 56] width 102 height 15
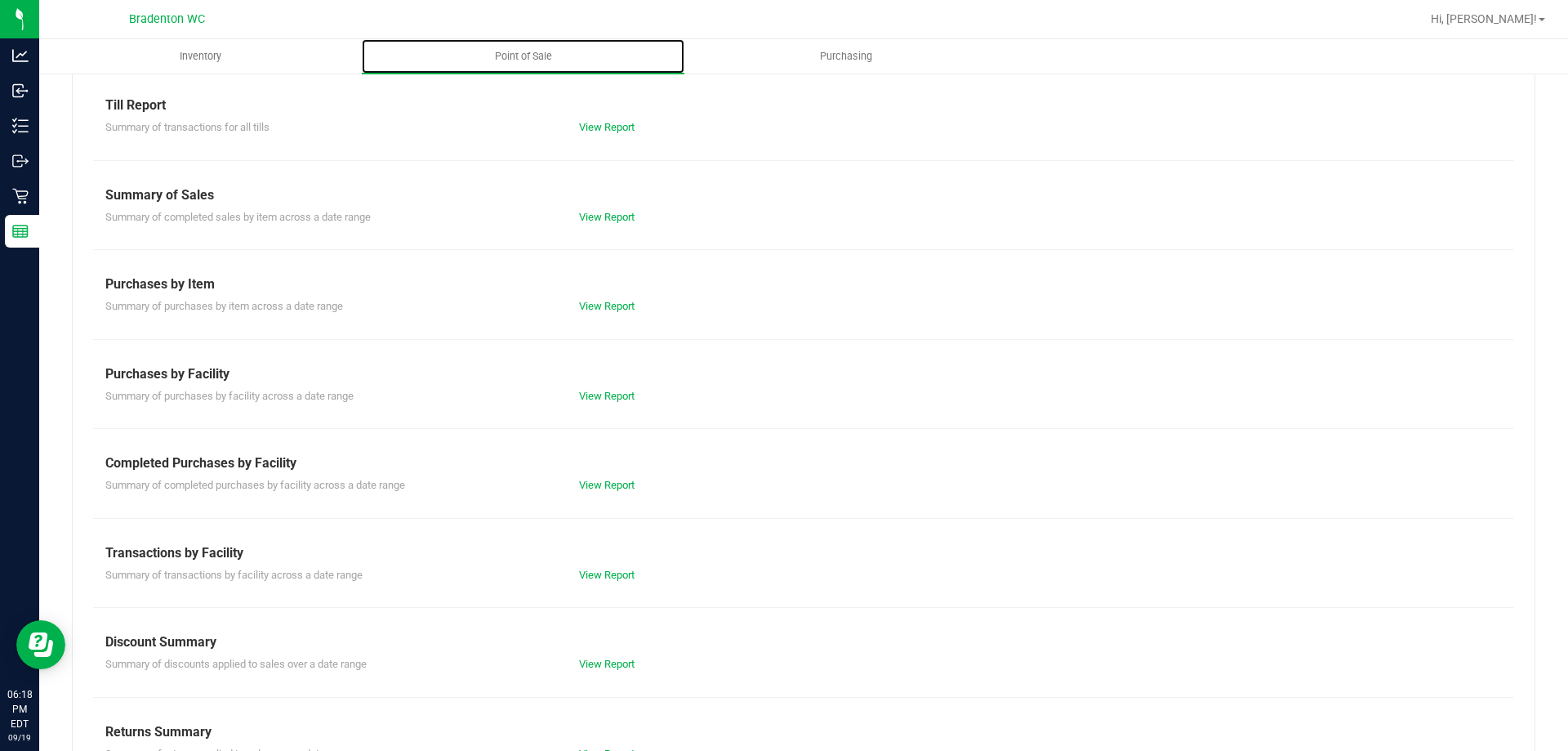
scroll to position [108, 0]
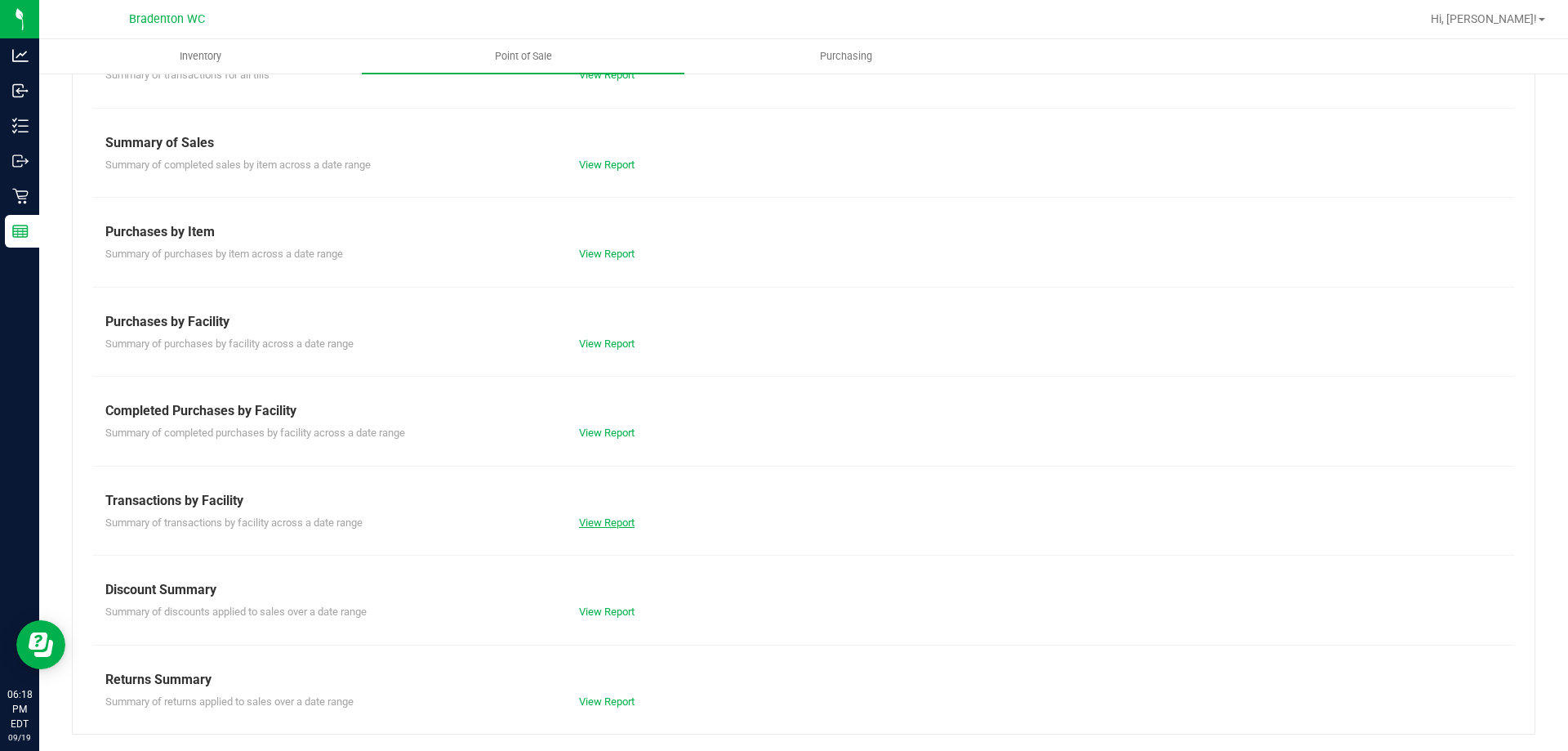
click at [586, 516] on link "View Report" at bounding box center [606, 523] width 55 height 12
